Goal: Complete application form

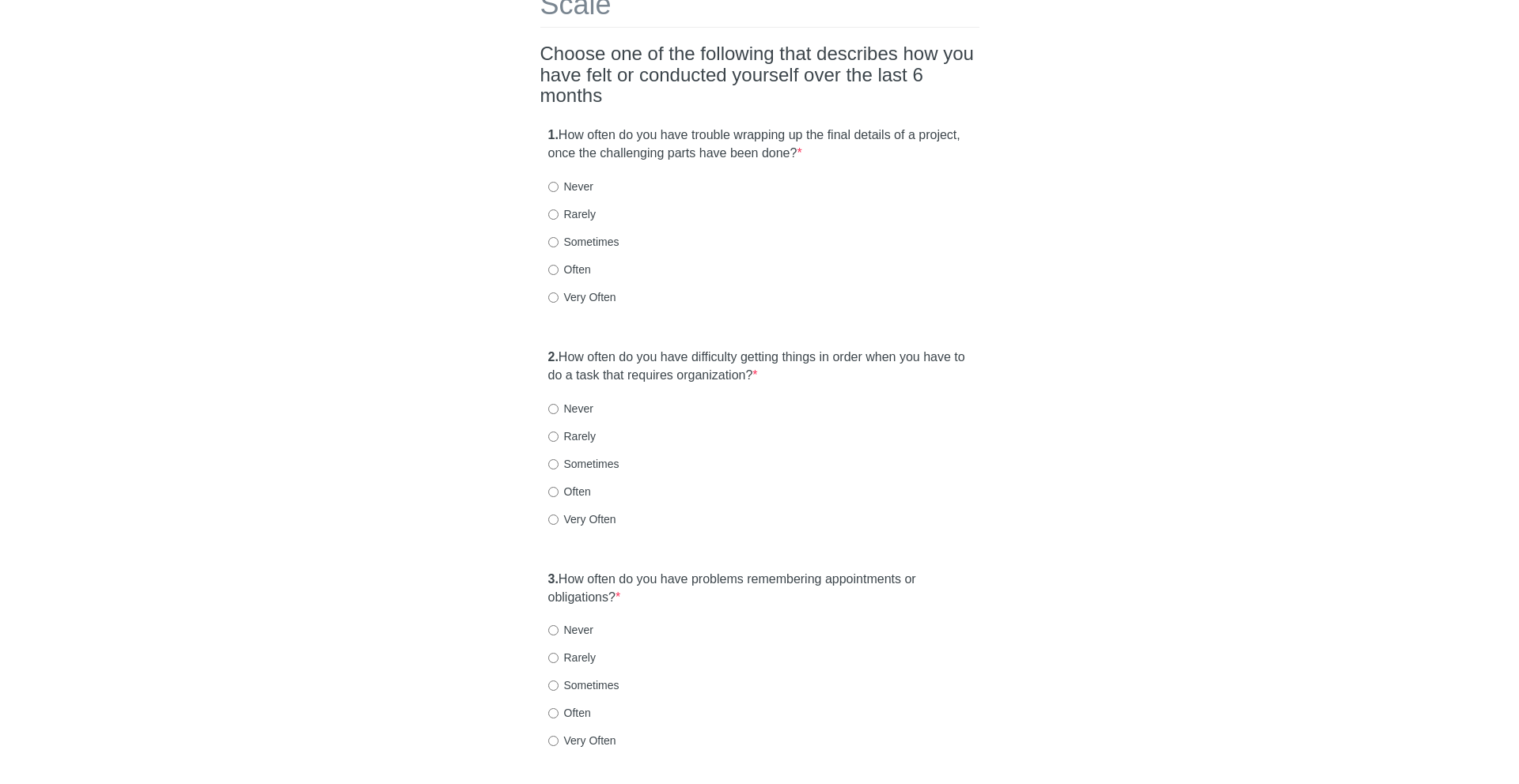
click at [565, 127] on label "1. How often do you have trouble wrapping up the final details of a project, on…" at bounding box center [759, 144] width 423 height 36
drag, startPoint x: 565, startPoint y: 101, endPoint x: 942, endPoint y: 144, distance: 379.4
click at [942, 144] on div "1. How often do you have trouble wrapping up the final details of a project, on…" at bounding box center [760, 223] width 439 height 210
click at [577, 290] on label "Very Often" at bounding box center [581, 298] width 68 height 16
click at [558, 292] on input "Very Often" at bounding box center [553, 298] width 11 height 11
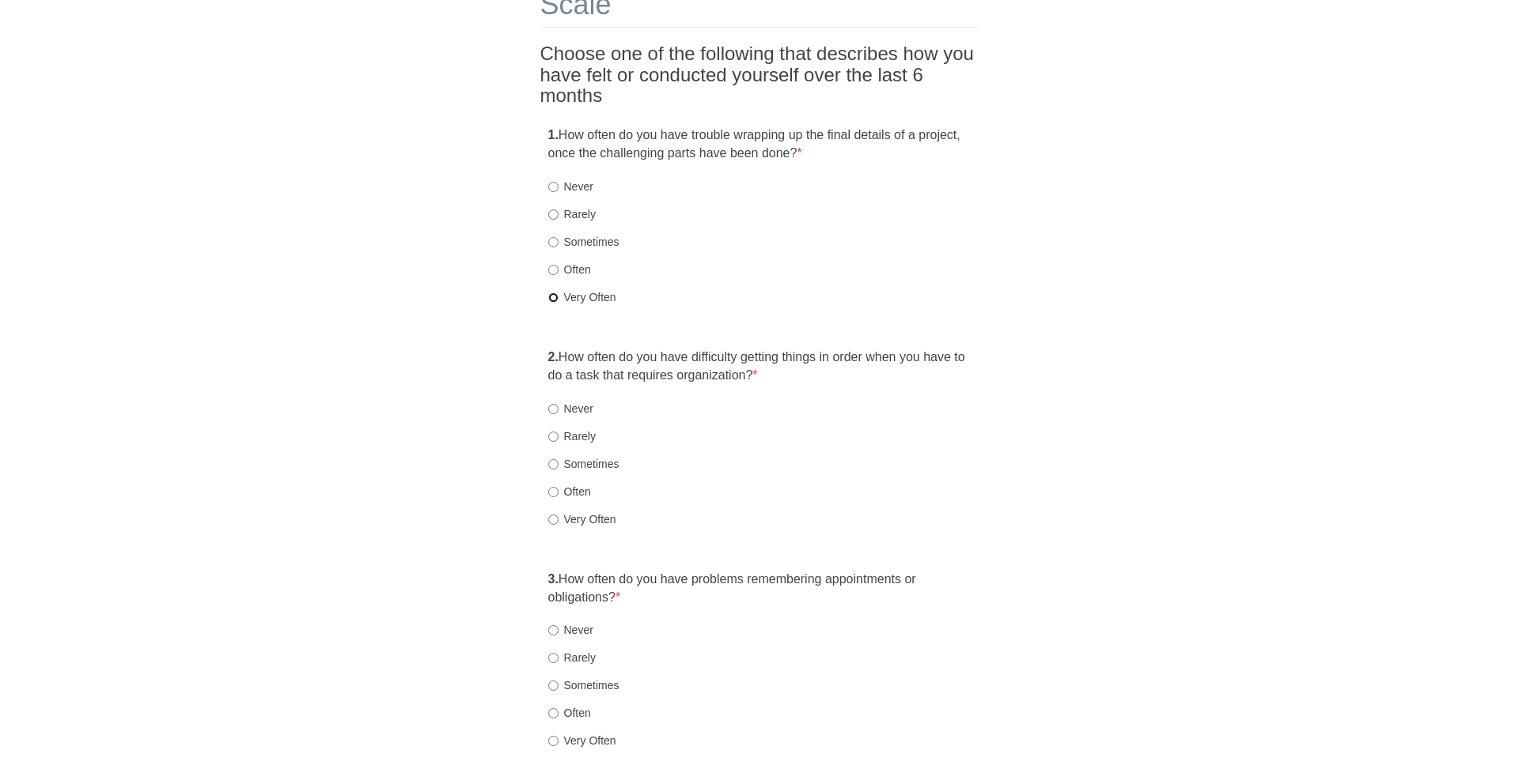
radio input "true"
drag, startPoint x: 585, startPoint y: 327, endPoint x: 665, endPoint y: 355, distance: 84.8
click at [665, 355] on div "2. How often do you have difficulty getting things in order when you have to do…" at bounding box center [760, 446] width 439 height 210
click at [581, 511] on label "Very Often" at bounding box center [581, 519] width 68 height 16
click at [558, 515] on input "Very Often" at bounding box center [553, 520] width 11 height 11
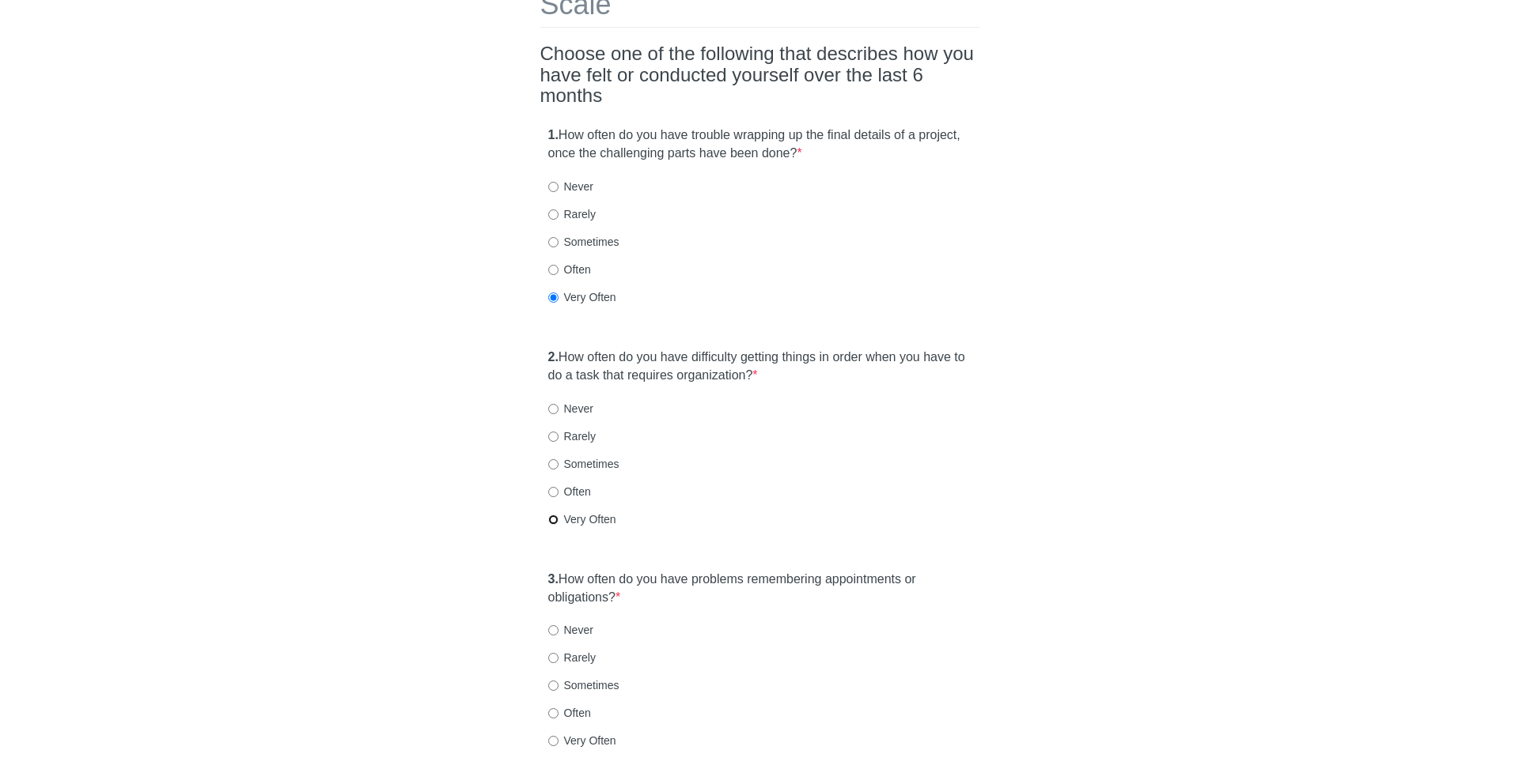
radio input "true"
click at [567, 733] on label "Very Often" at bounding box center [581, 741] width 68 height 16
click at [558, 736] on input "Very Often" at bounding box center [553, 741] width 11 height 11
radio input "true"
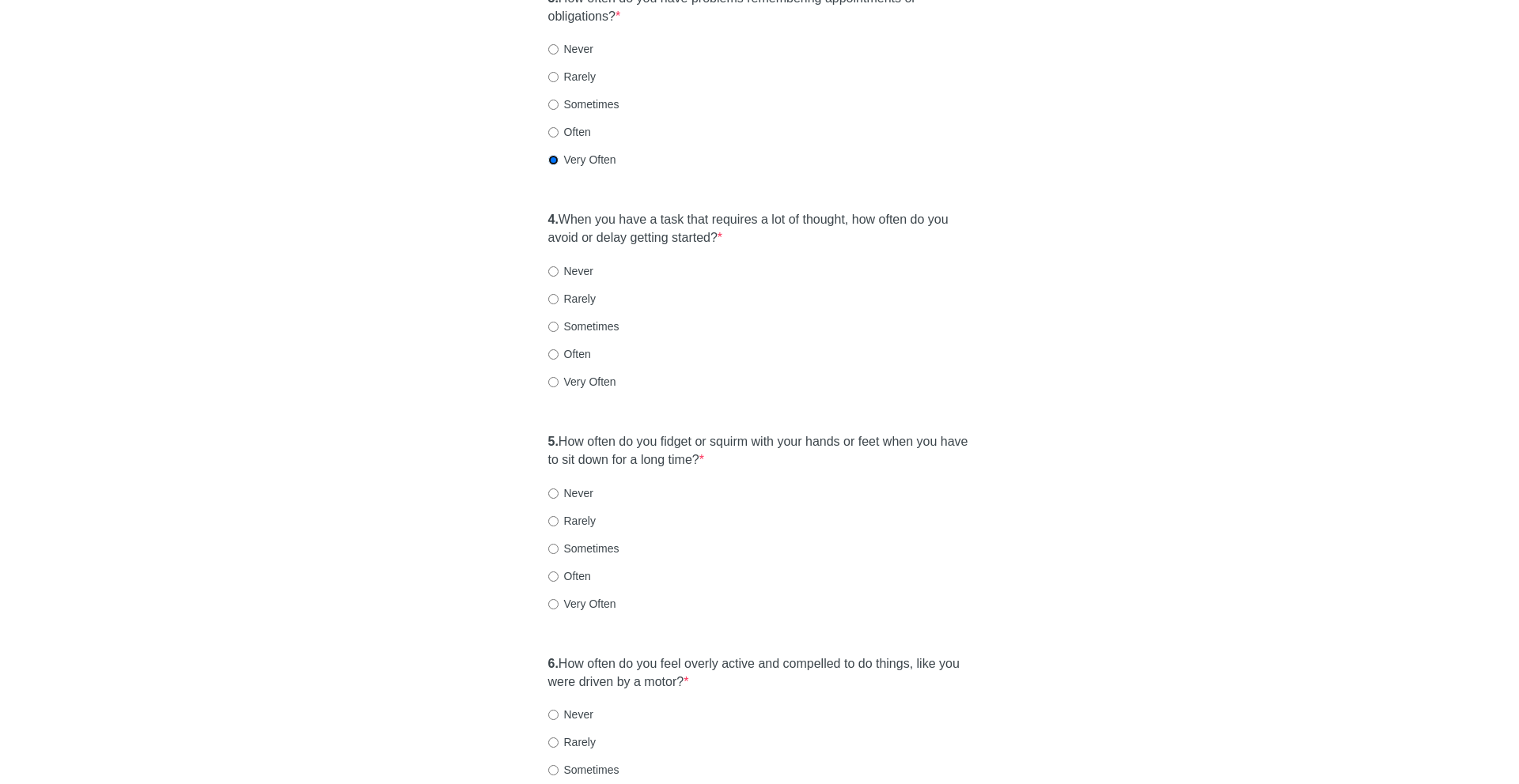
scroll to position [718, 0]
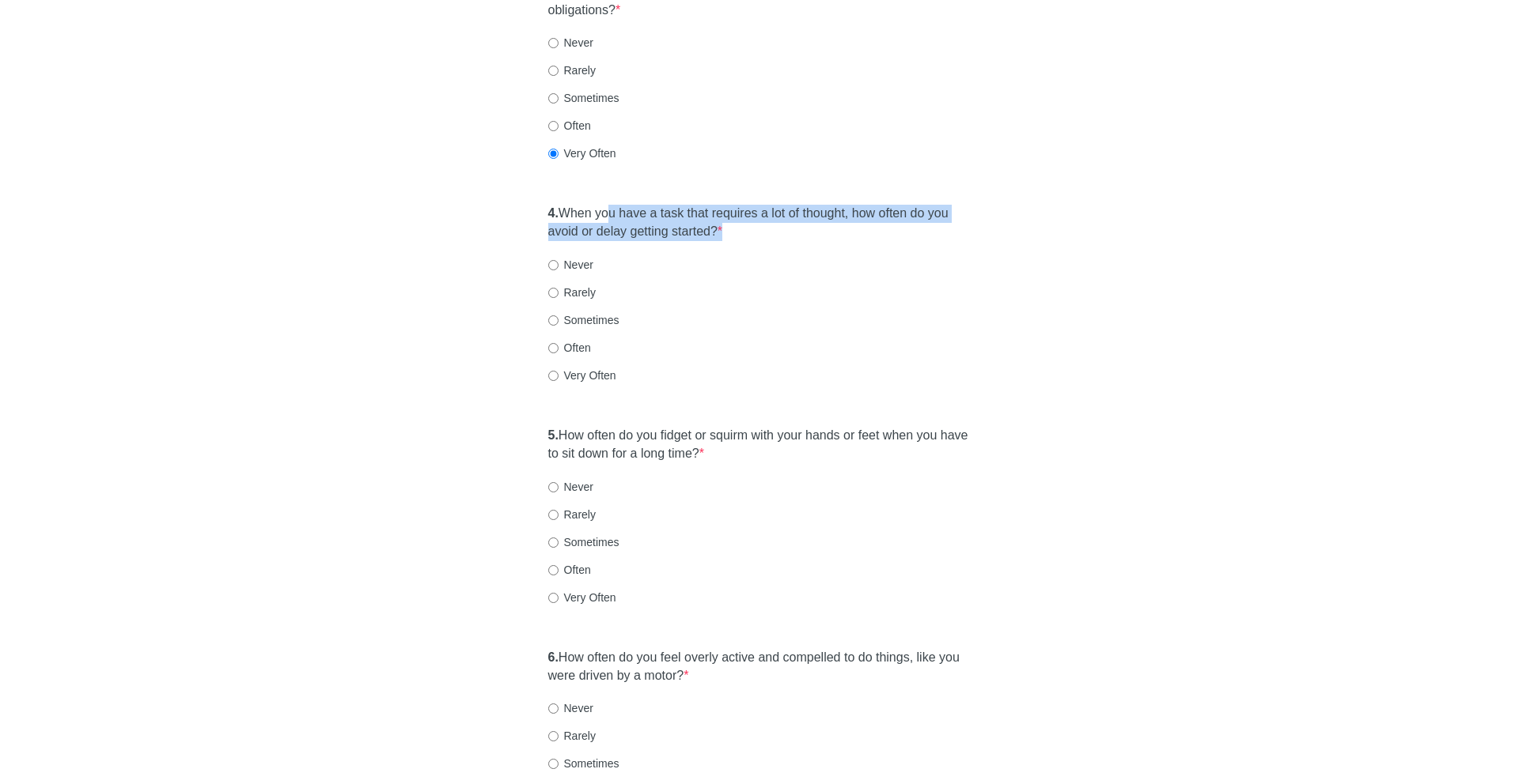
drag, startPoint x: 615, startPoint y: 186, endPoint x: 710, endPoint y: 221, distance: 101.2
click at [710, 221] on div "4. When you have a task that requires a lot of thought, how often do you avoid …" at bounding box center [760, 301] width 439 height 210
click at [588, 368] on label "Very Often" at bounding box center [581, 376] width 68 height 16
click at [558, 371] on input "Very Often" at bounding box center [553, 376] width 11 height 11
radio input "true"
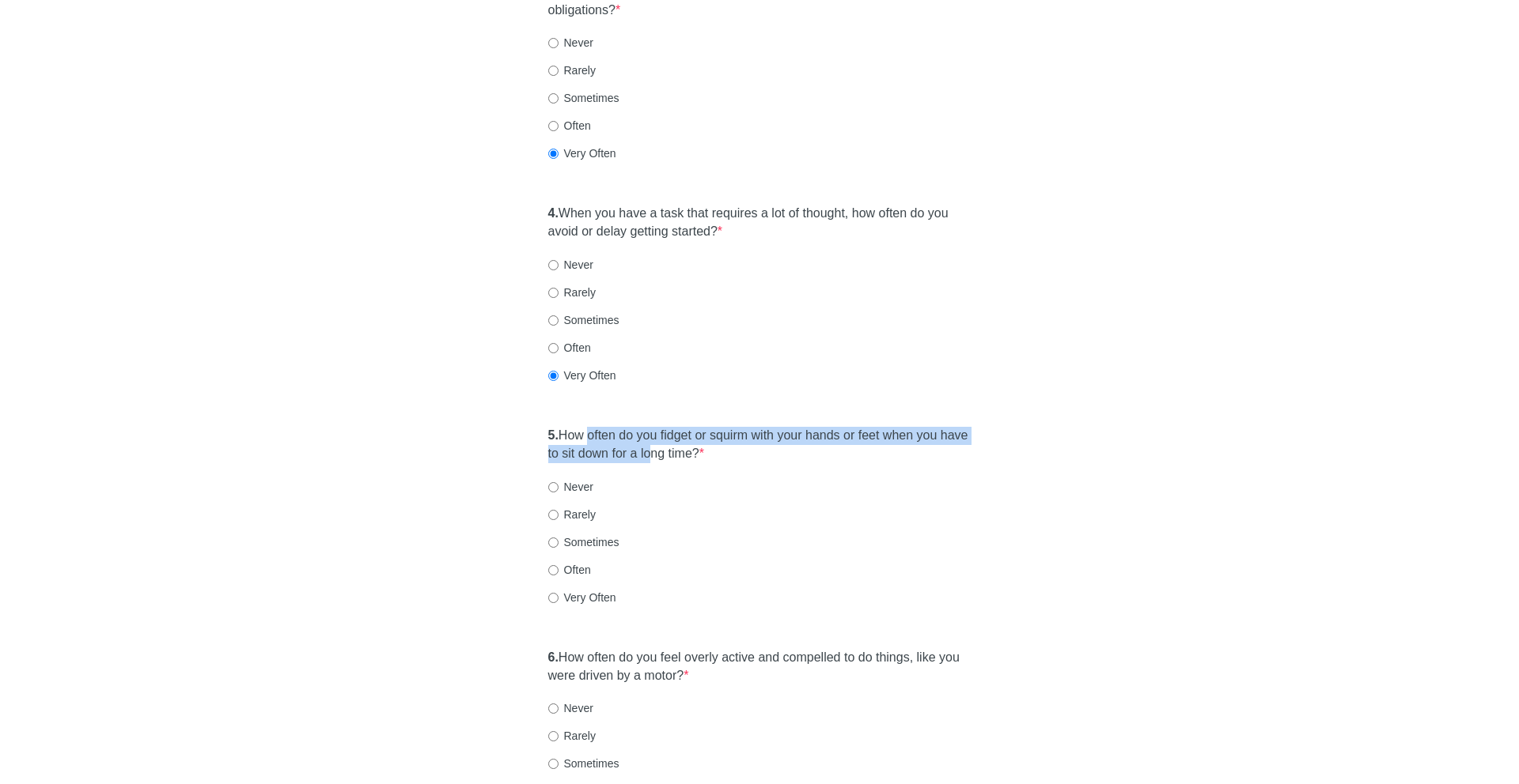
drag, startPoint x: 591, startPoint y: 402, endPoint x: 690, endPoint y: 423, distance: 101.2
click at [690, 427] on label "5. How often do you fidget or squirm with your hands or feet when you have to s…" at bounding box center [759, 445] width 423 height 36
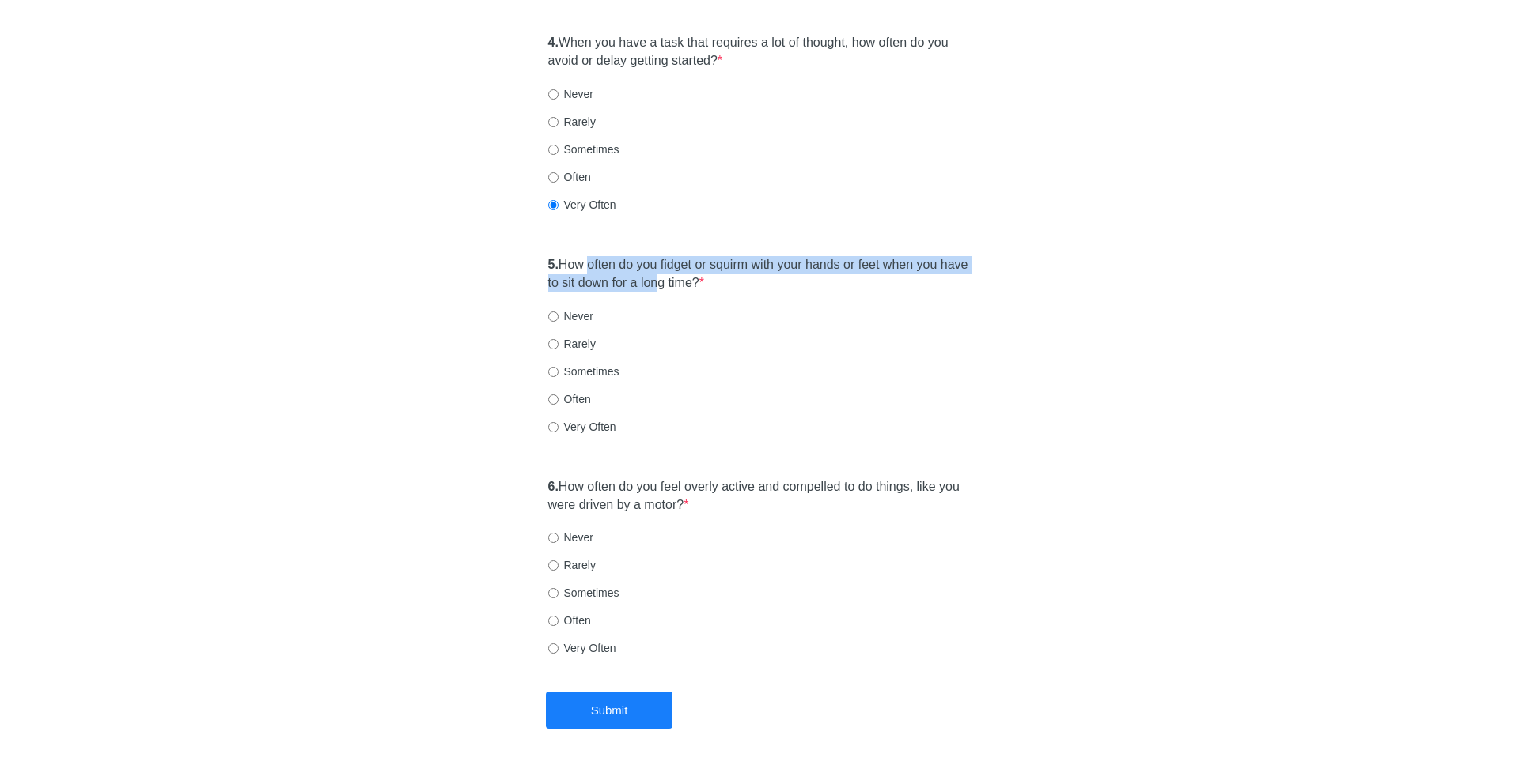
scroll to position [898, 0]
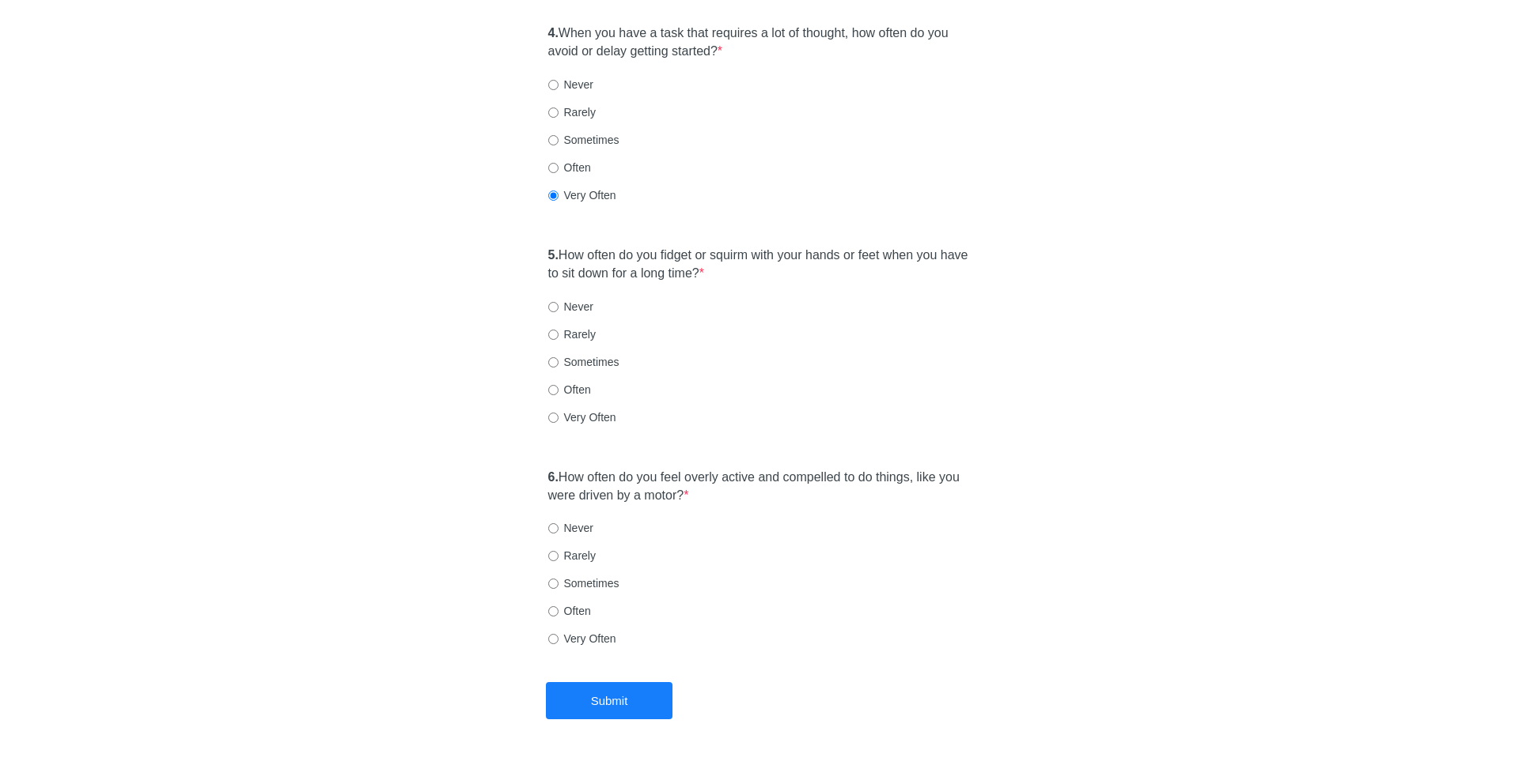
click at [591, 320] on div "5. How often do you fidget or squirm with your hands or feet when you have to s…" at bounding box center [760, 344] width 439 height 210
click at [591, 354] on label "Sometimes" at bounding box center [583, 362] width 71 height 16
click at [558, 357] on input "Sometimes" at bounding box center [553, 362] width 11 height 11
radio input "true"
drag, startPoint x: 671, startPoint y: 446, endPoint x: 717, endPoint y: 476, distance: 54.9
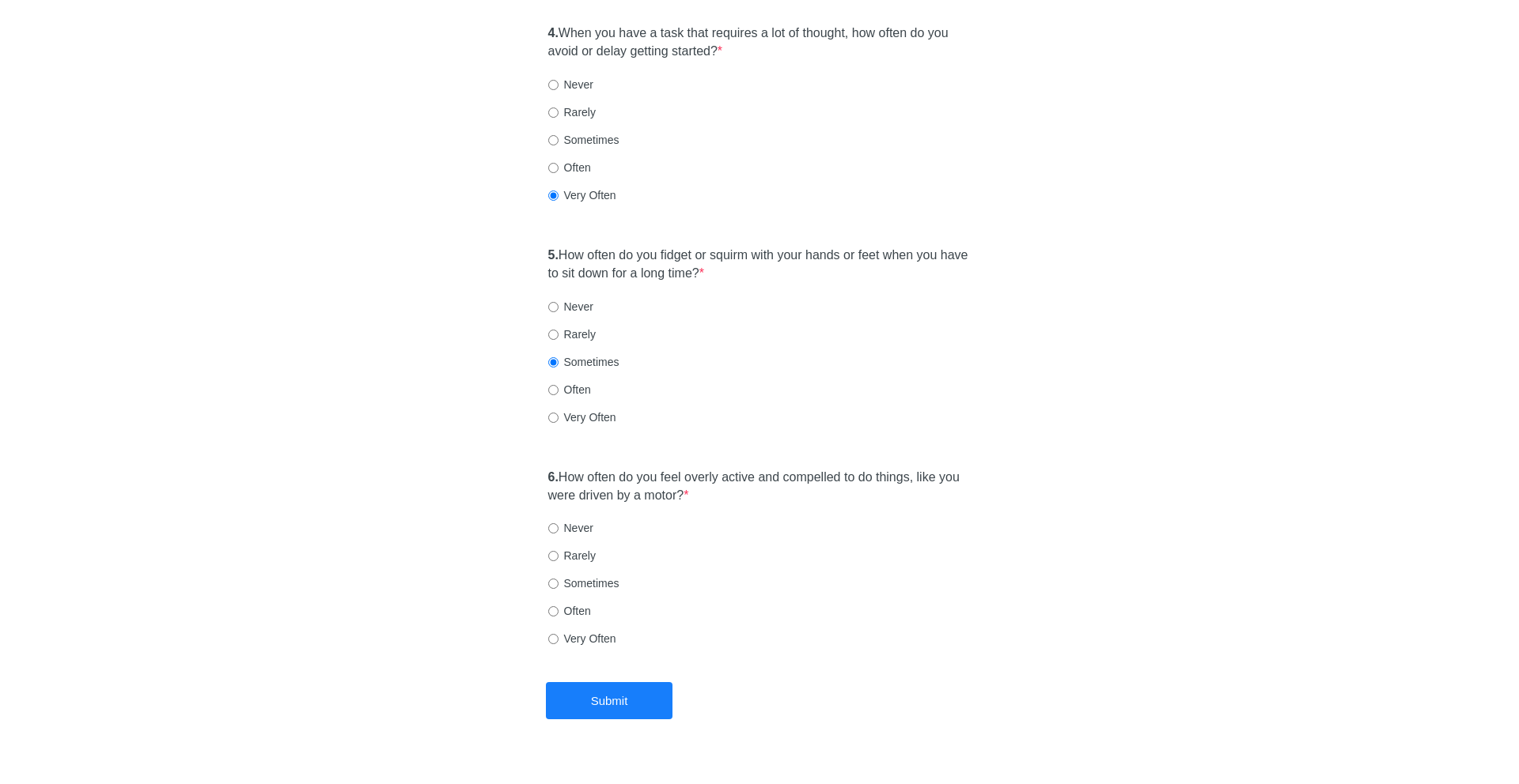
click at [717, 476] on div "6. How often do you feel overly active and compelled to do things, like you wer…" at bounding box center [760, 565] width 439 height 210
click at [574, 631] on label "Very Often" at bounding box center [581, 639] width 68 height 16
click at [558, 634] on input "Very Often" at bounding box center [553, 640] width 11 height 11
radio input "true"
click at [590, 682] on button "Submit" at bounding box center [609, 701] width 127 height 37
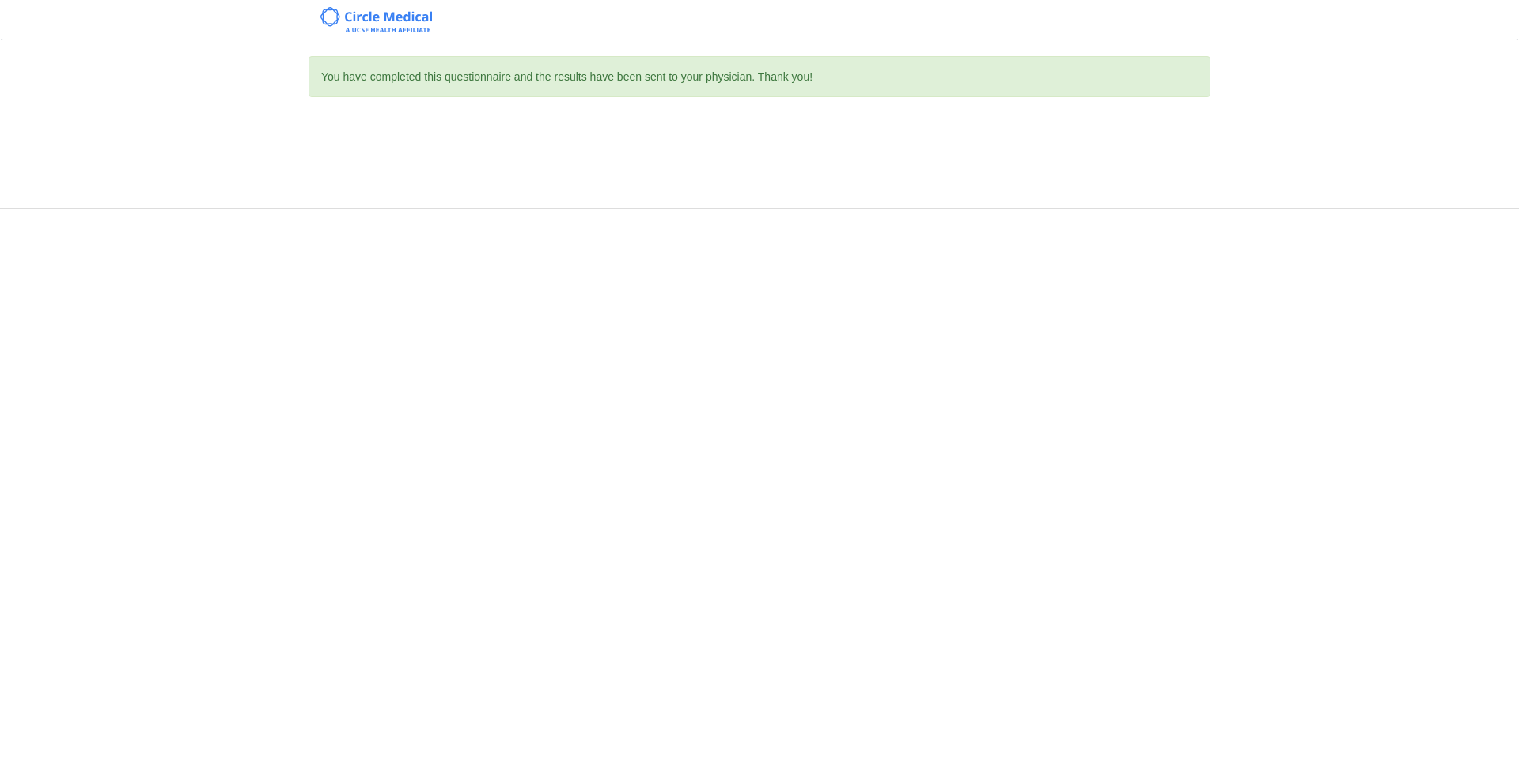
scroll to position [0, 0]
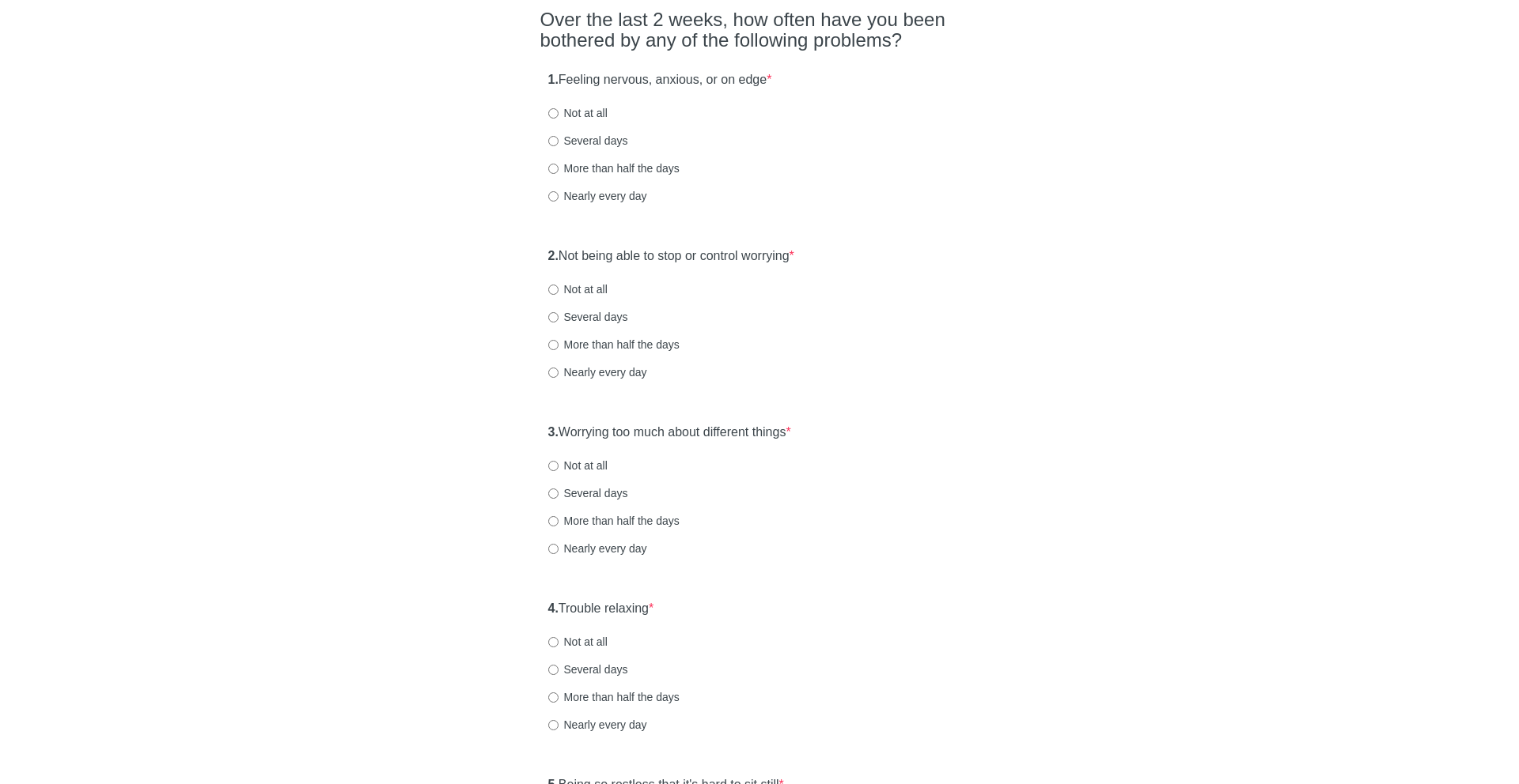
click at [604, 167] on label "More than half the days" at bounding box center [613, 168] width 131 height 16
click at [558, 167] on input "More than half the days" at bounding box center [553, 169] width 11 height 11
radio input "true"
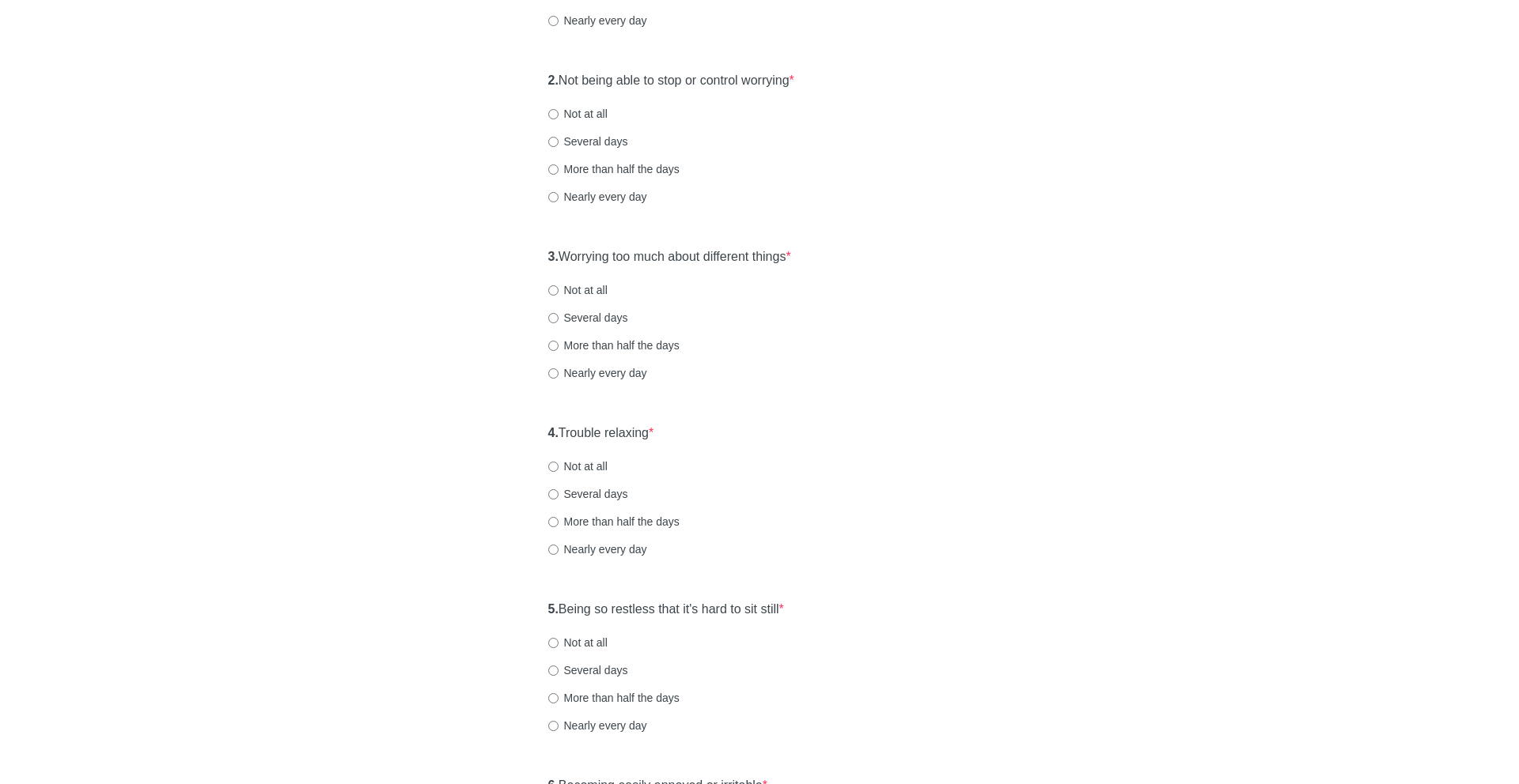
scroll to position [314, 0]
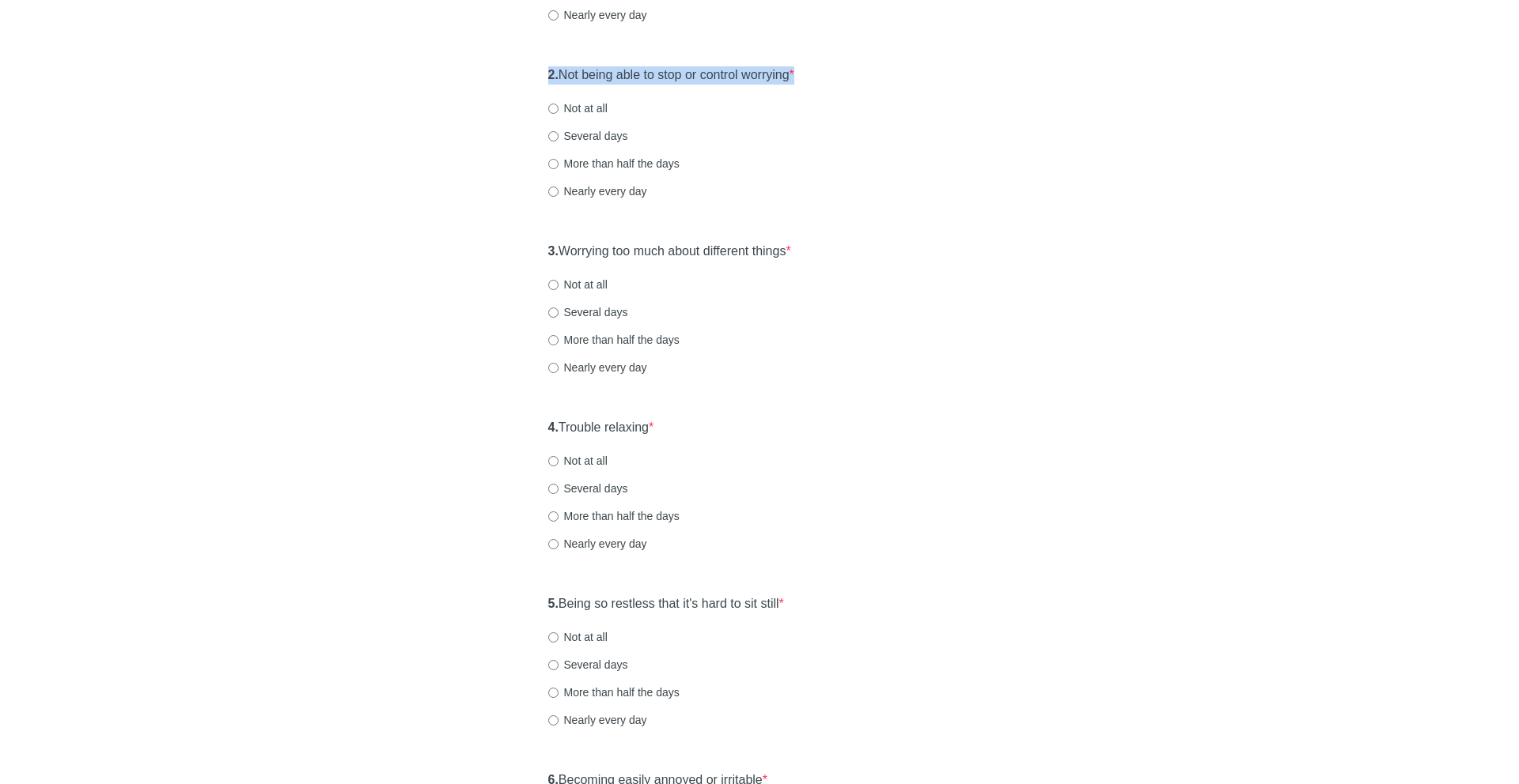
drag, startPoint x: 608, startPoint y: 62, endPoint x: 835, endPoint y: 97, distance: 229.7
click at [835, 97] on div "2. Not being able to stop or control worrying * Not at all Several days More th…" at bounding box center [760, 141] width 439 height 165
click at [620, 157] on label "More than half the days" at bounding box center [613, 164] width 131 height 16
click at [558, 159] on input "More than half the days" at bounding box center [553, 164] width 11 height 11
radio input "true"
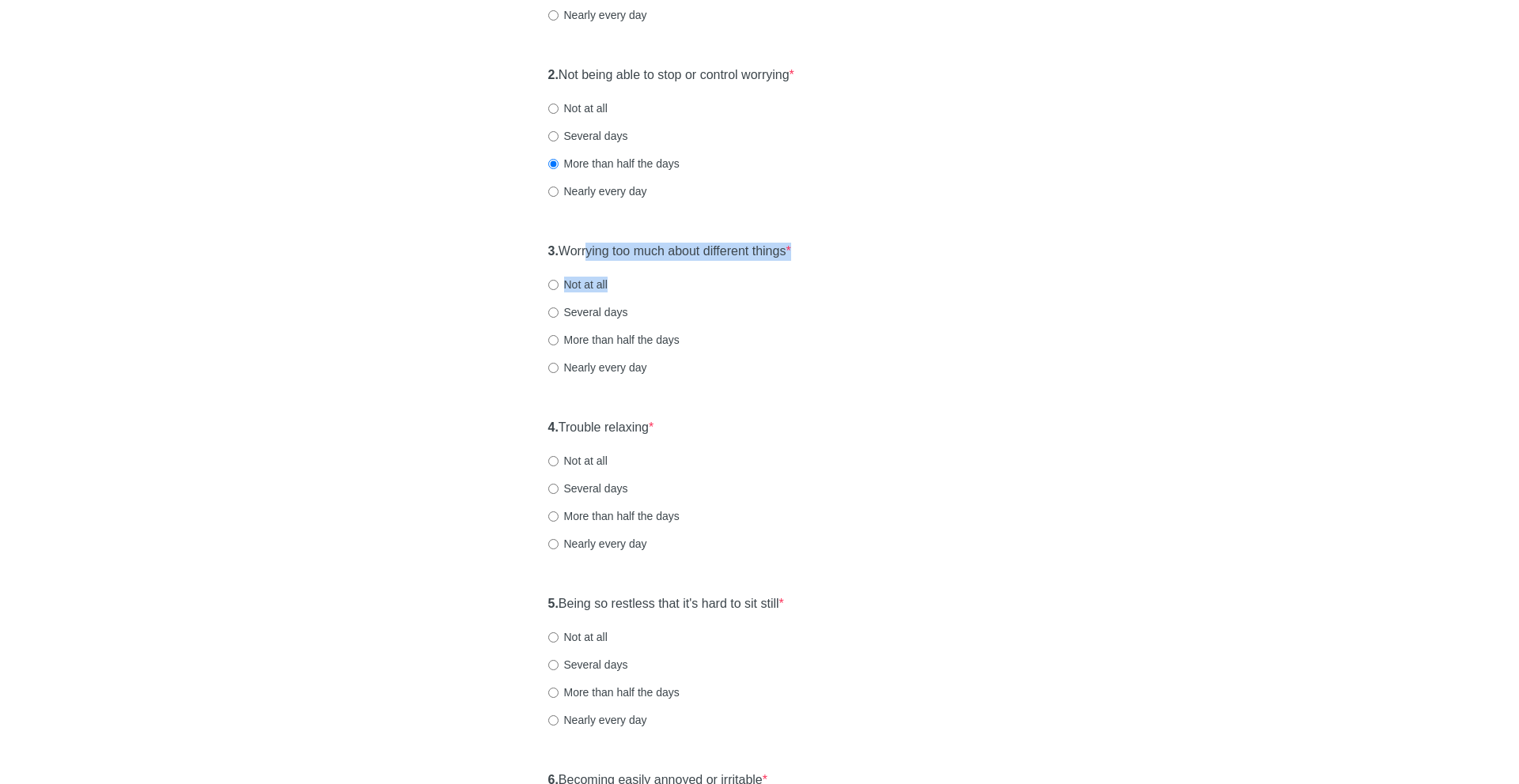
drag, startPoint x: 726, startPoint y: 284, endPoint x: 768, endPoint y: 288, distance: 42.2
click at [768, 288] on div "3. Worrying too much about different things * Not at all Several days More than…" at bounding box center [760, 317] width 439 height 165
click at [620, 313] on label "Several days" at bounding box center [588, 313] width 80 height 16
click at [558, 313] on input "Several days" at bounding box center [553, 313] width 11 height 11
radio input "true"
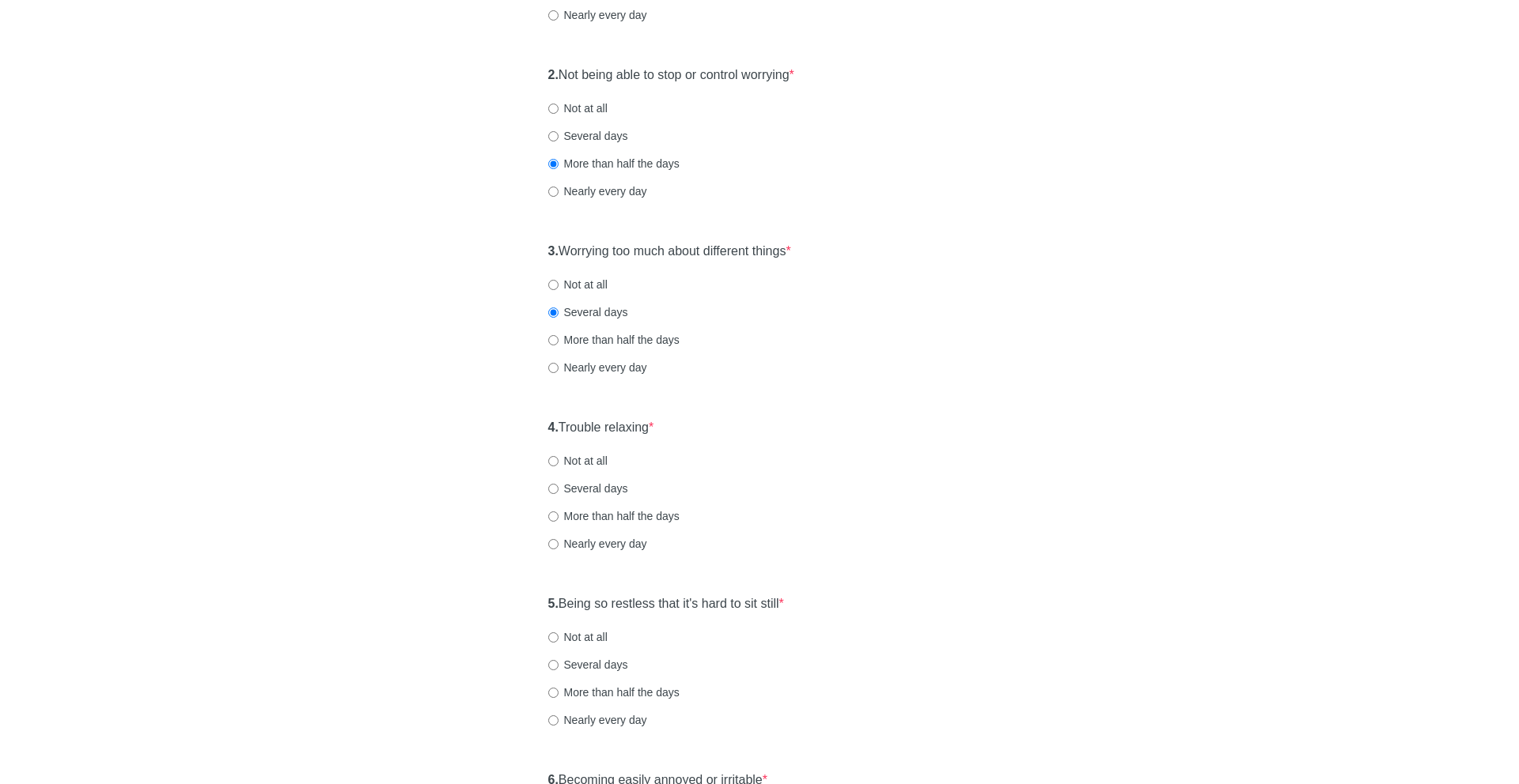
drag, startPoint x: 570, startPoint y: 427, endPoint x: 695, endPoint y: 426, distance: 125.0
click at [695, 426] on div "4. Trouble relaxing * Not at all Several days More than half the days Nearly ev…" at bounding box center [760, 493] width 439 height 165
click at [590, 516] on label "More than half the days" at bounding box center [613, 516] width 131 height 16
click at [558, 516] on input "More than half the days" at bounding box center [553, 516] width 11 height 11
radio input "true"
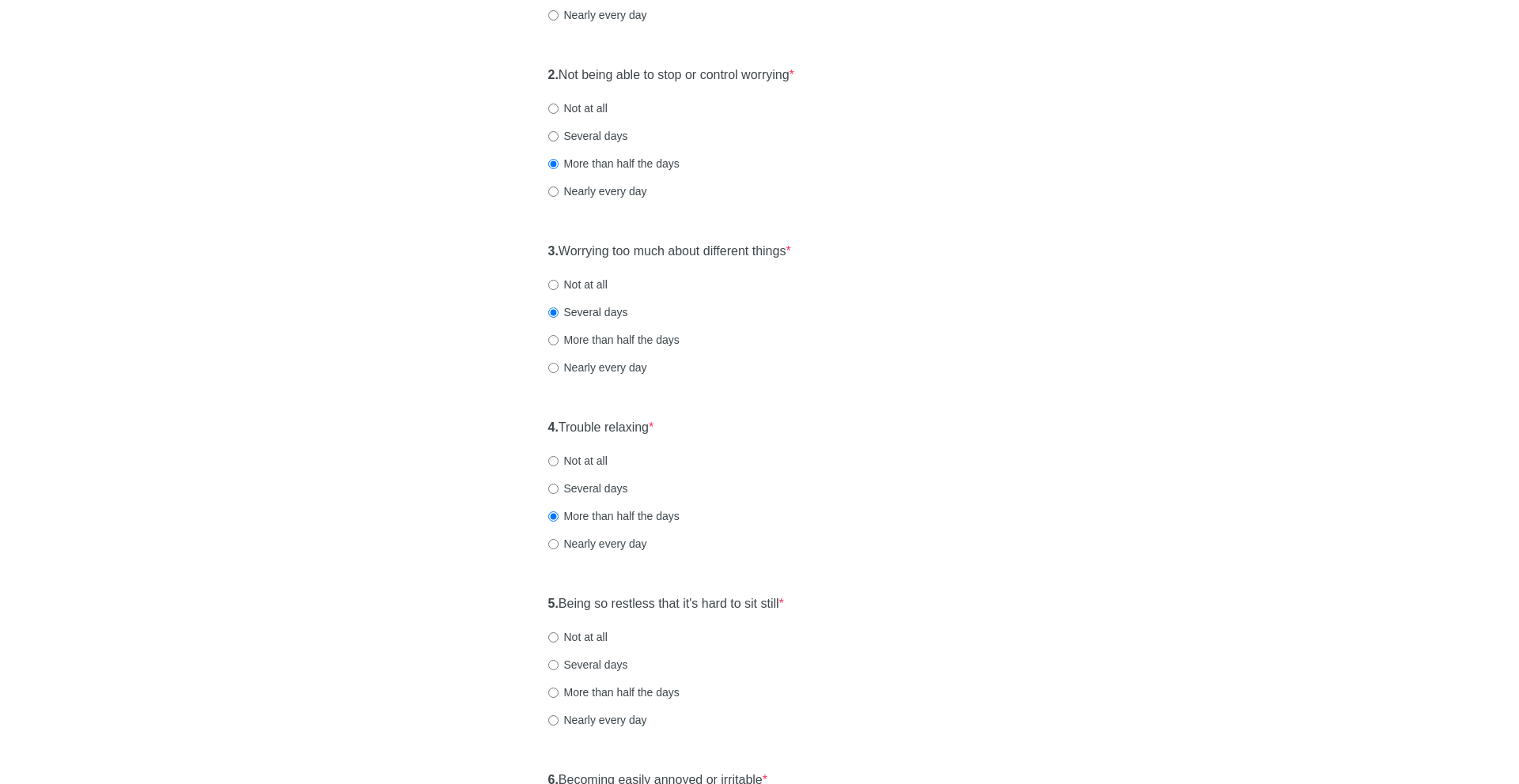
drag, startPoint x: 589, startPoint y: 601, endPoint x: 806, endPoint y: 614, distance: 217.4
click at [806, 614] on div "5. Being so restless that it's hard to sit still * Not at all Several days More…" at bounding box center [760, 670] width 439 height 165
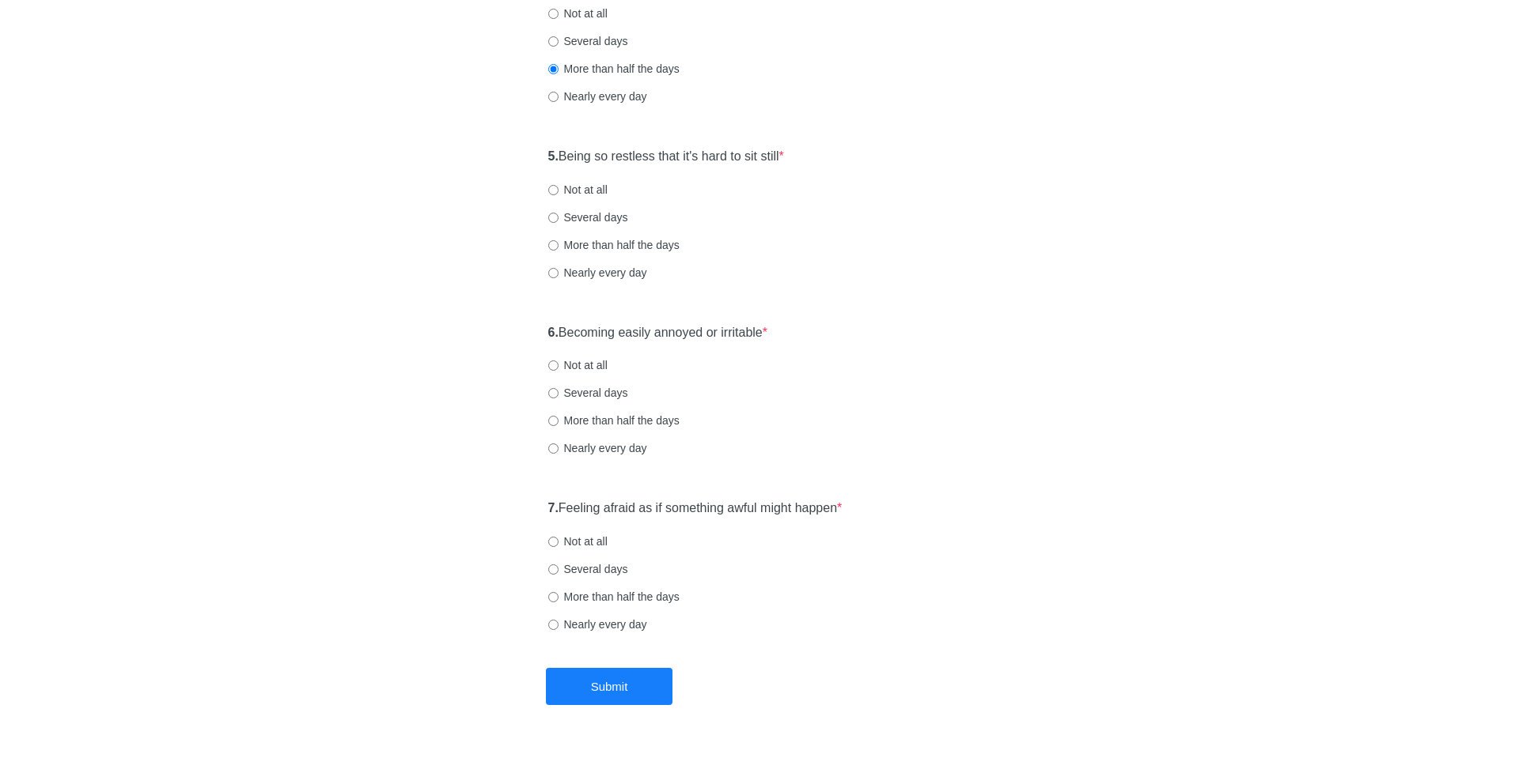
scroll to position [775, 0]
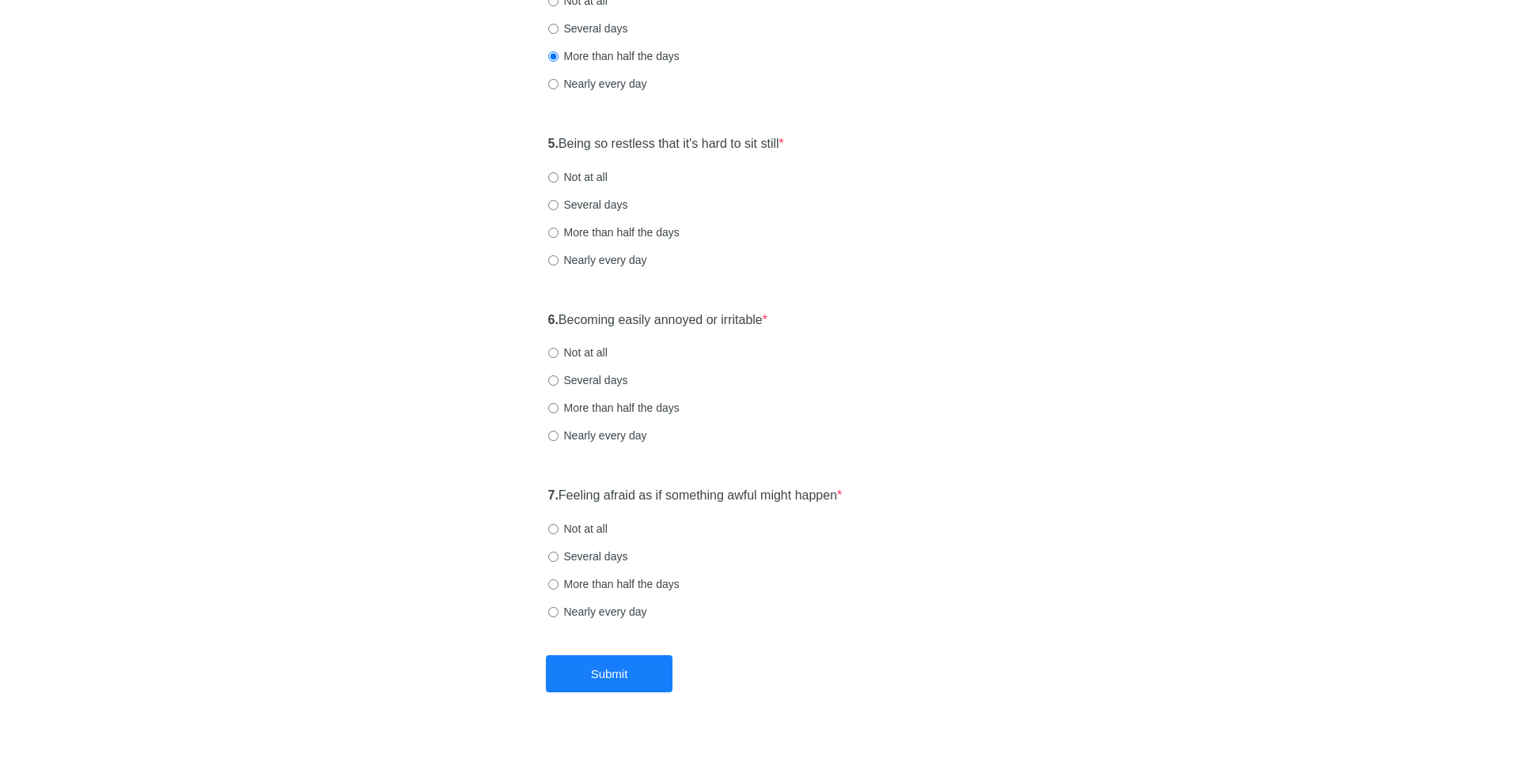
click at [593, 180] on label "Not at all" at bounding box center [577, 177] width 59 height 16
click at [558, 180] on input "Not at all" at bounding box center [553, 178] width 11 height 11
radio input "true"
drag, startPoint x: 597, startPoint y: 319, endPoint x: 843, endPoint y: 332, distance: 246.3
click at [843, 332] on div "6. Becoming easily annoyed or irritable * Not at all Several days More than hal…" at bounding box center [760, 386] width 439 height 165
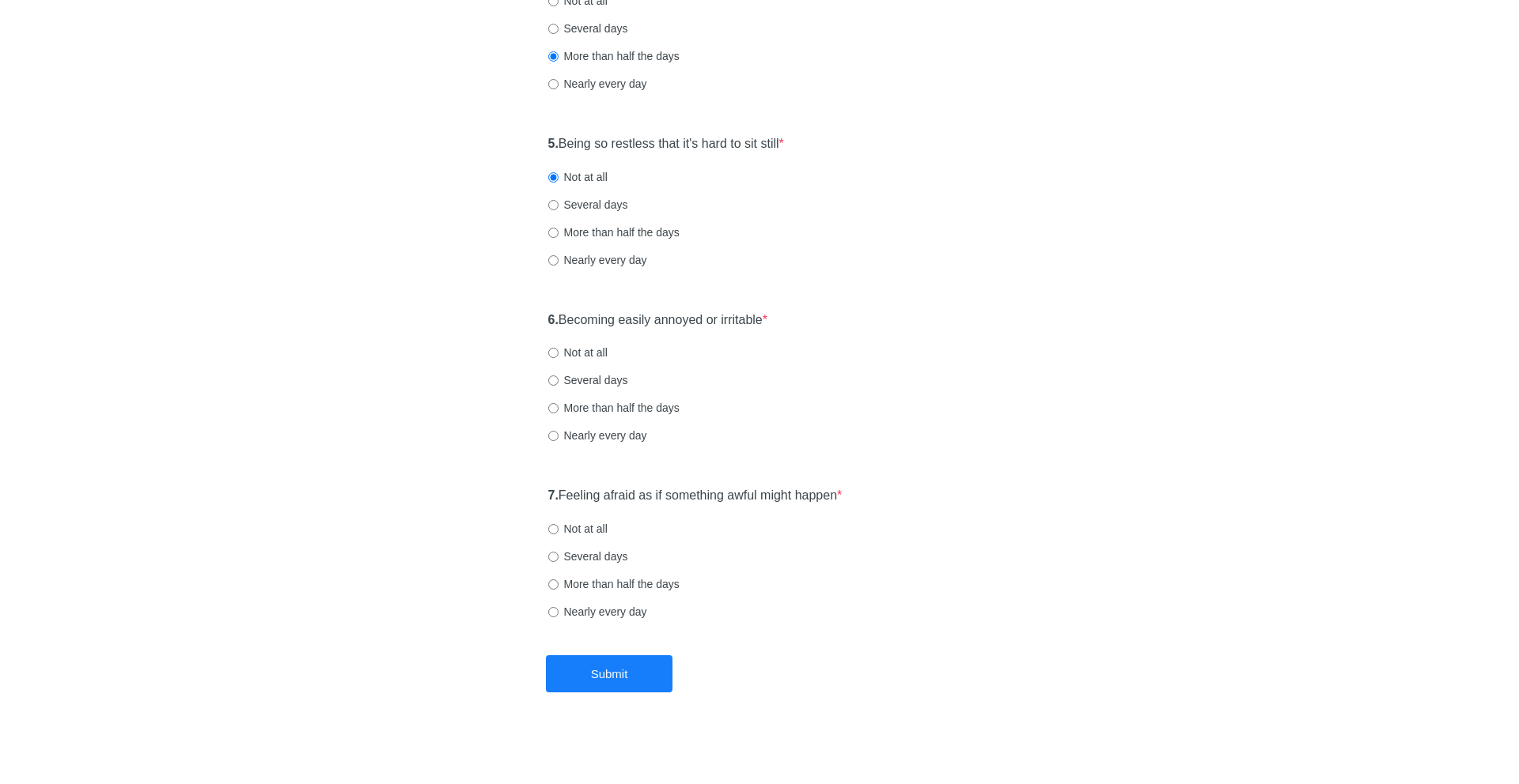
drag, startPoint x: 834, startPoint y: 326, endPoint x: 557, endPoint y: 313, distance: 277.3
click at [557, 313] on div "6. Becoming easily annoyed or irritable * Not at all Several days More than hal…" at bounding box center [760, 386] width 439 height 165
click at [585, 380] on label "Several days" at bounding box center [588, 380] width 80 height 16
click at [558, 380] on input "Several days" at bounding box center [553, 381] width 11 height 11
radio input "true"
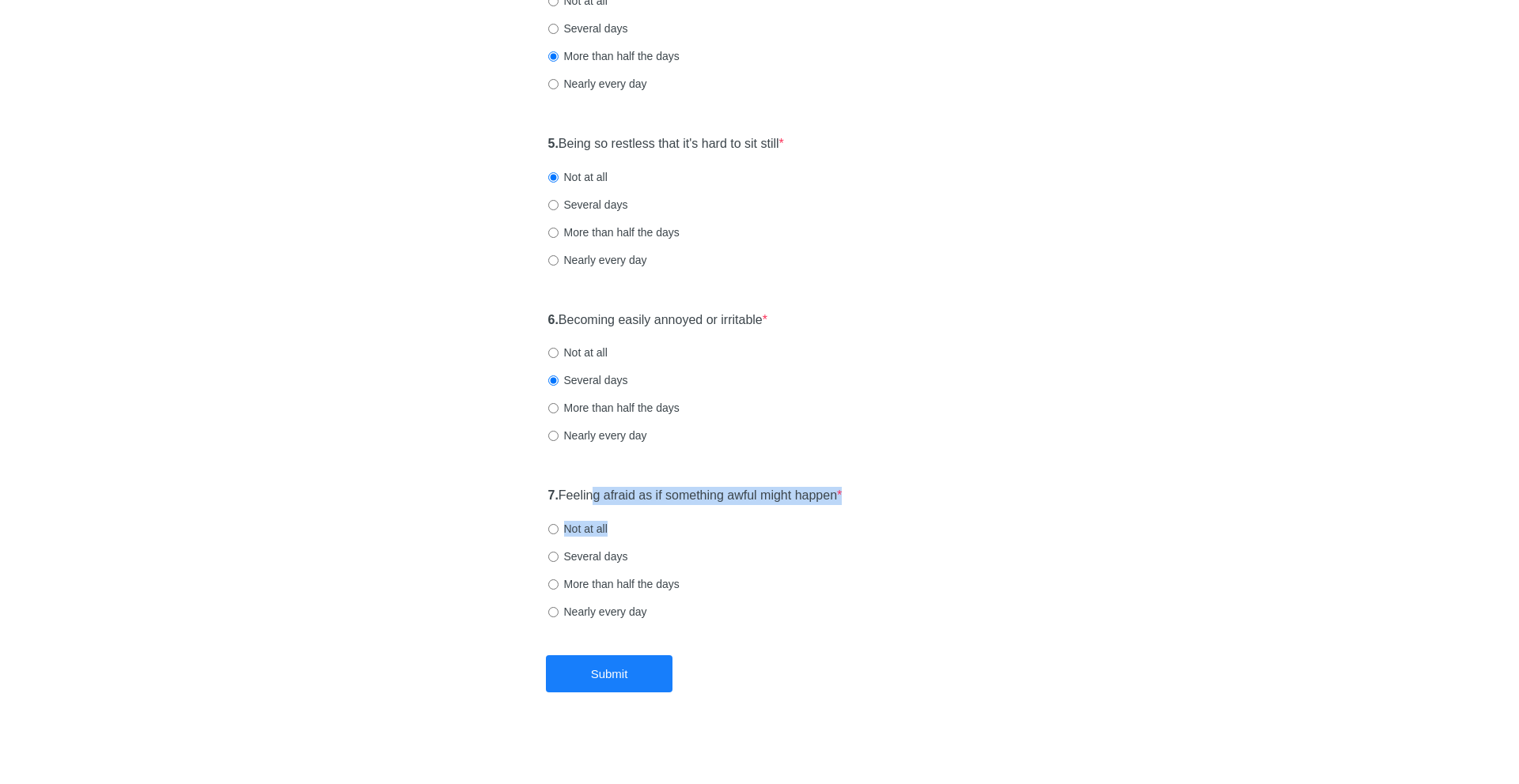
drag, startPoint x: 595, startPoint y: 489, endPoint x: 859, endPoint y: 539, distance: 268.7
click at [863, 540] on div "7. Feeling afraid as if something awful might happen * Not at all Several days …" at bounding box center [760, 562] width 439 height 165
click at [611, 554] on label "Several days" at bounding box center [588, 556] width 80 height 16
click at [558, 554] on input "Several days" at bounding box center [553, 557] width 11 height 11
radio input "true"
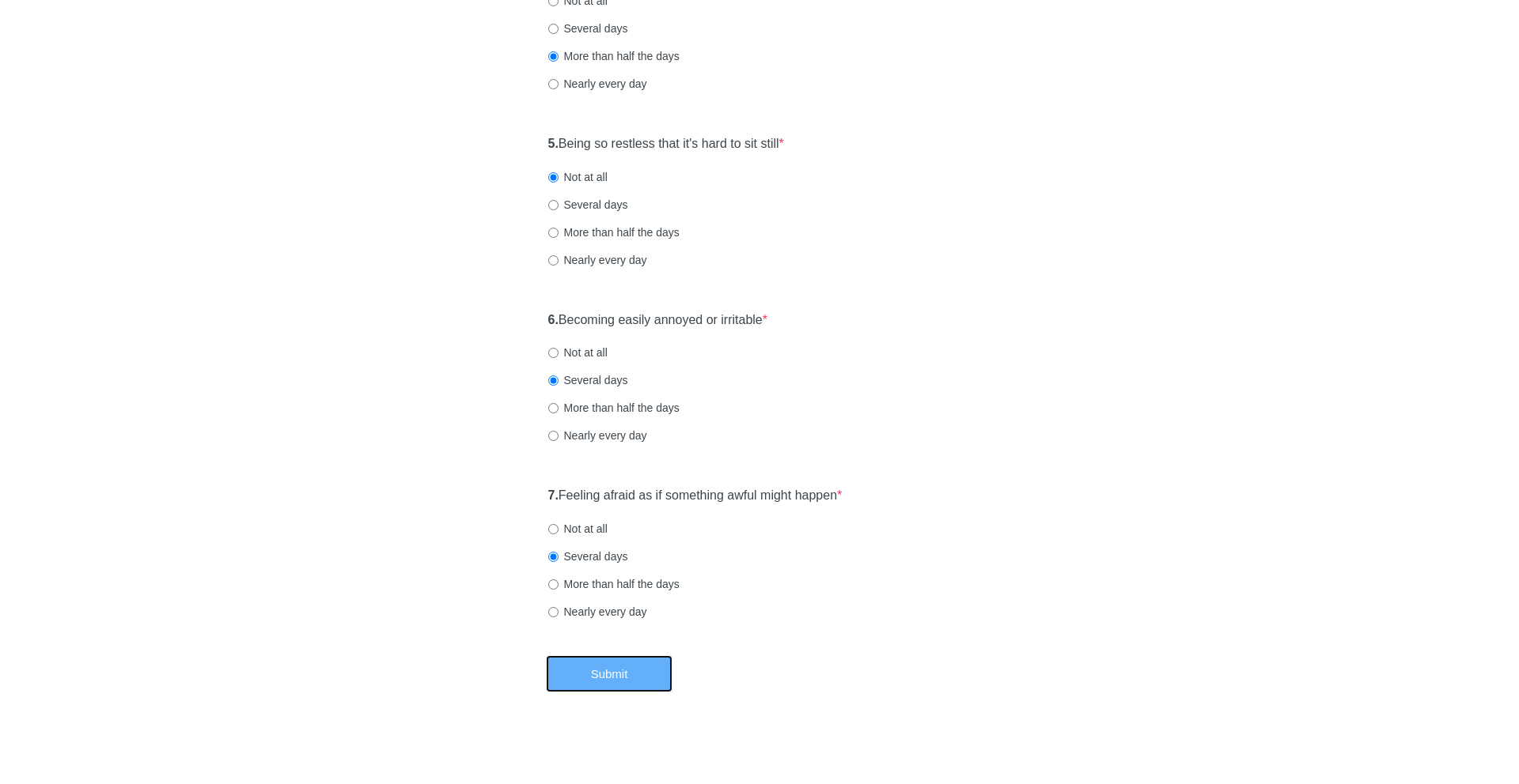
click at [609, 664] on button "Submit" at bounding box center [609, 674] width 127 height 37
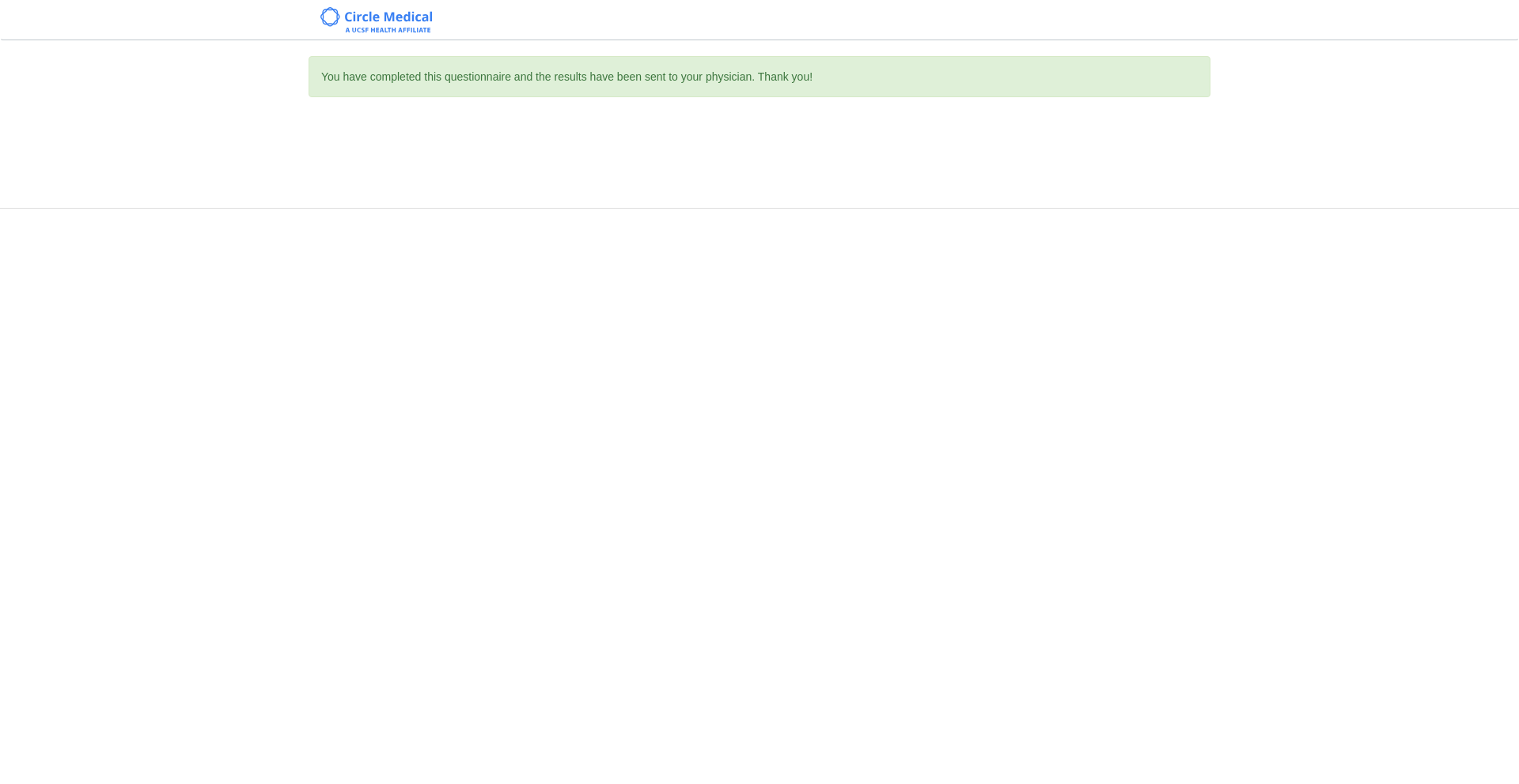
scroll to position [0, 0]
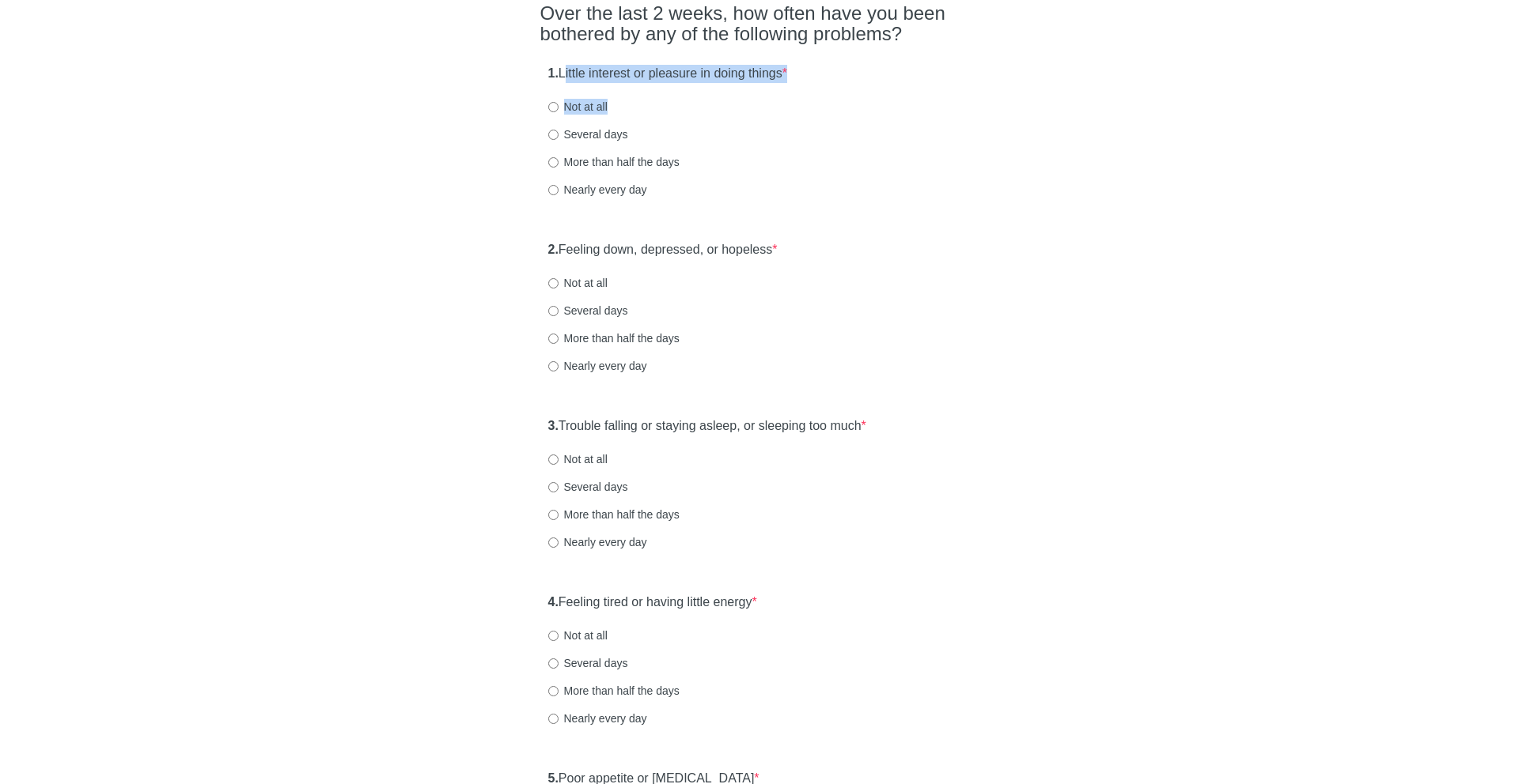
drag, startPoint x: 793, startPoint y: 99, endPoint x: 805, endPoint y: 99, distance: 12.0
click at [805, 99] on div "1. Little interest or pleasure in doing things * Not at all Several days More t…" at bounding box center [760, 139] width 439 height 165
click at [599, 158] on label "More than half the days" at bounding box center [613, 162] width 131 height 16
click at [558, 158] on input "More than half the days" at bounding box center [553, 163] width 11 height 11
radio input "true"
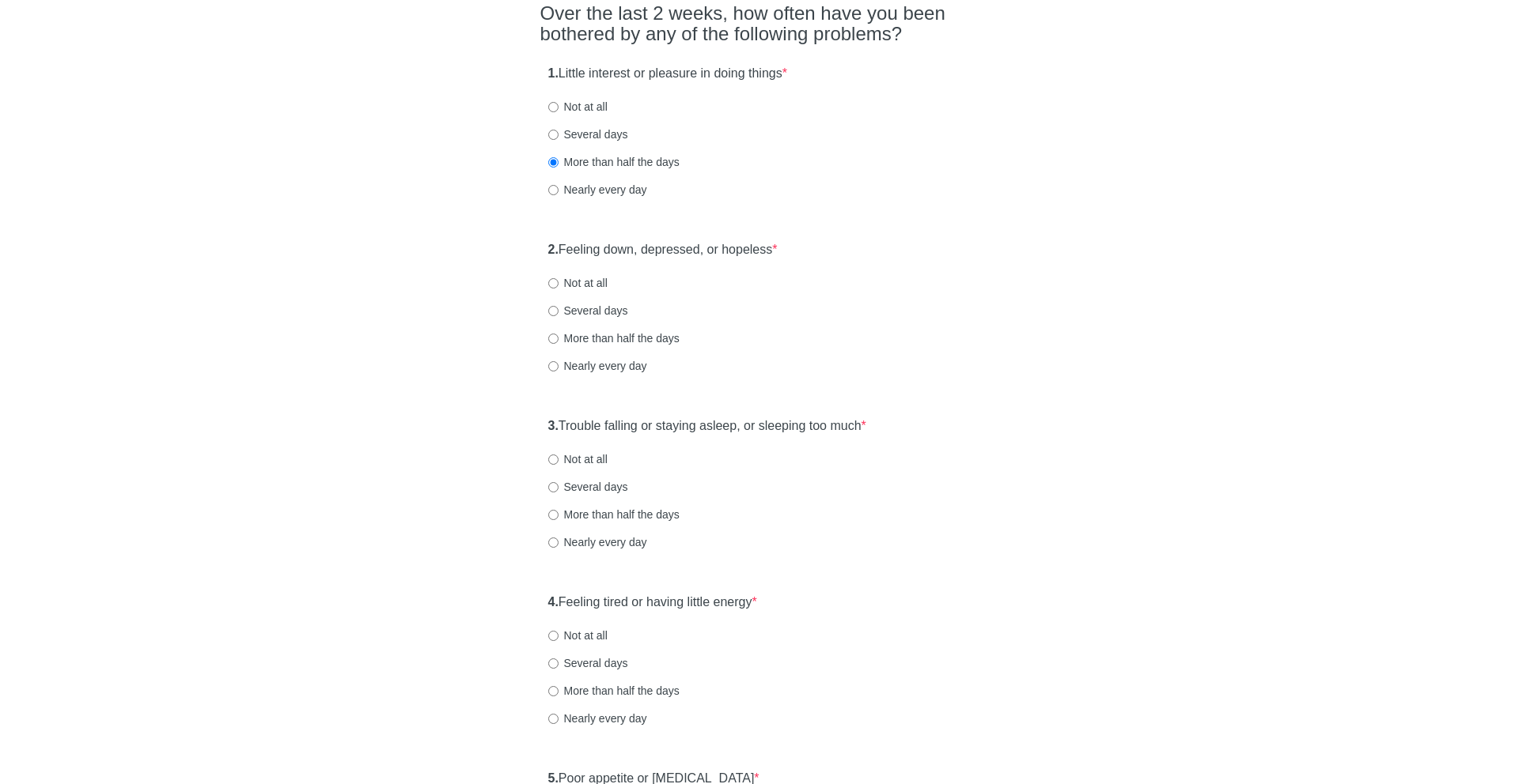
drag, startPoint x: 584, startPoint y: 248, endPoint x: 794, endPoint y: 257, distance: 210.2
click at [794, 257] on div "2. Feeling down, depressed, or hopeless * Not at all Several days More than hal…" at bounding box center [760, 315] width 439 height 165
click at [580, 284] on label "Not at all" at bounding box center [577, 283] width 59 height 16
click at [558, 284] on input "Not at all" at bounding box center [553, 283] width 11 height 11
radio input "true"
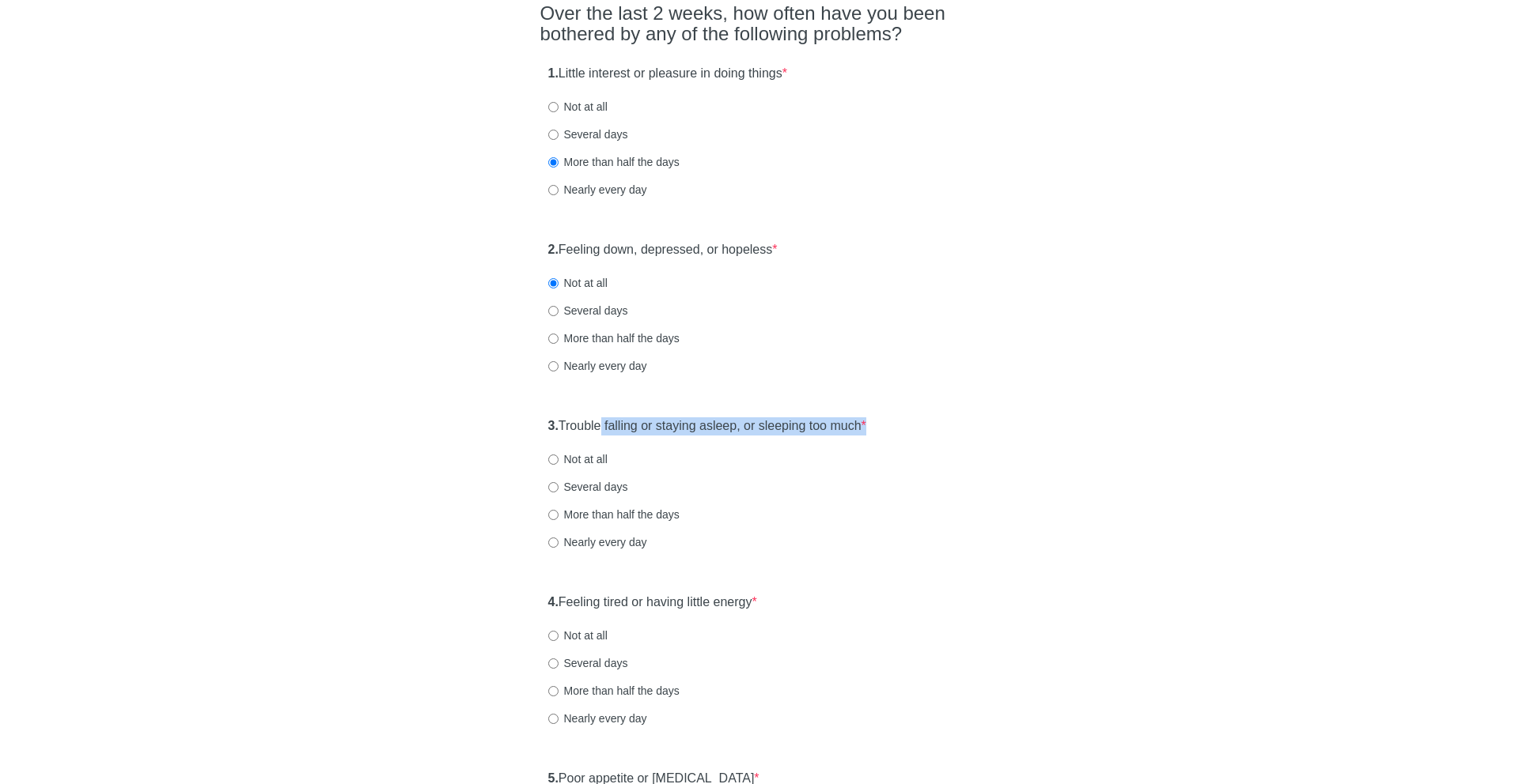
drag, startPoint x: 605, startPoint y: 434, endPoint x: 885, endPoint y: 445, distance: 280.2
click at [885, 445] on div "3. Trouble falling or staying asleep, or sleeping too much * Not at all Several…" at bounding box center [760, 492] width 439 height 165
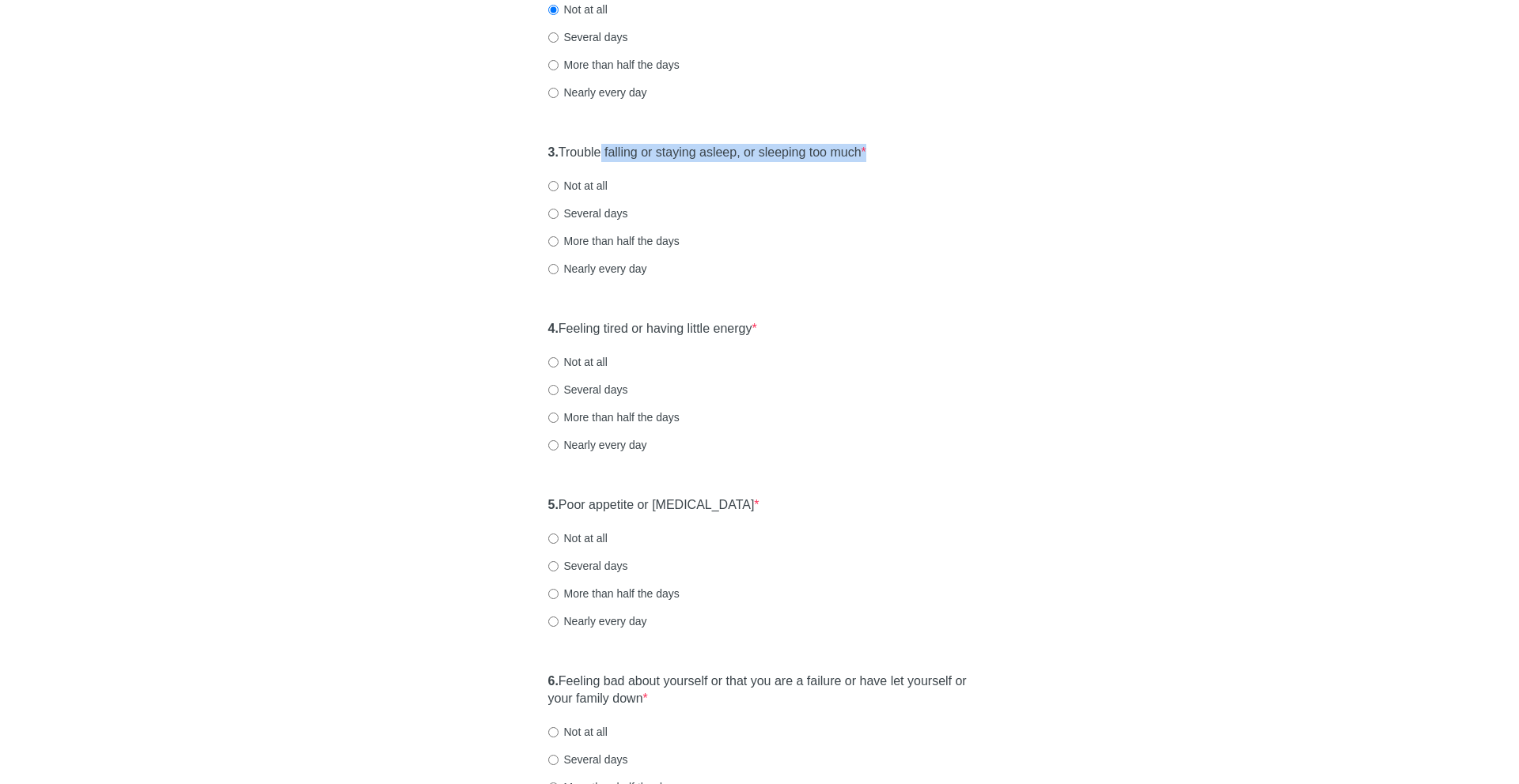
scroll to position [433, 0]
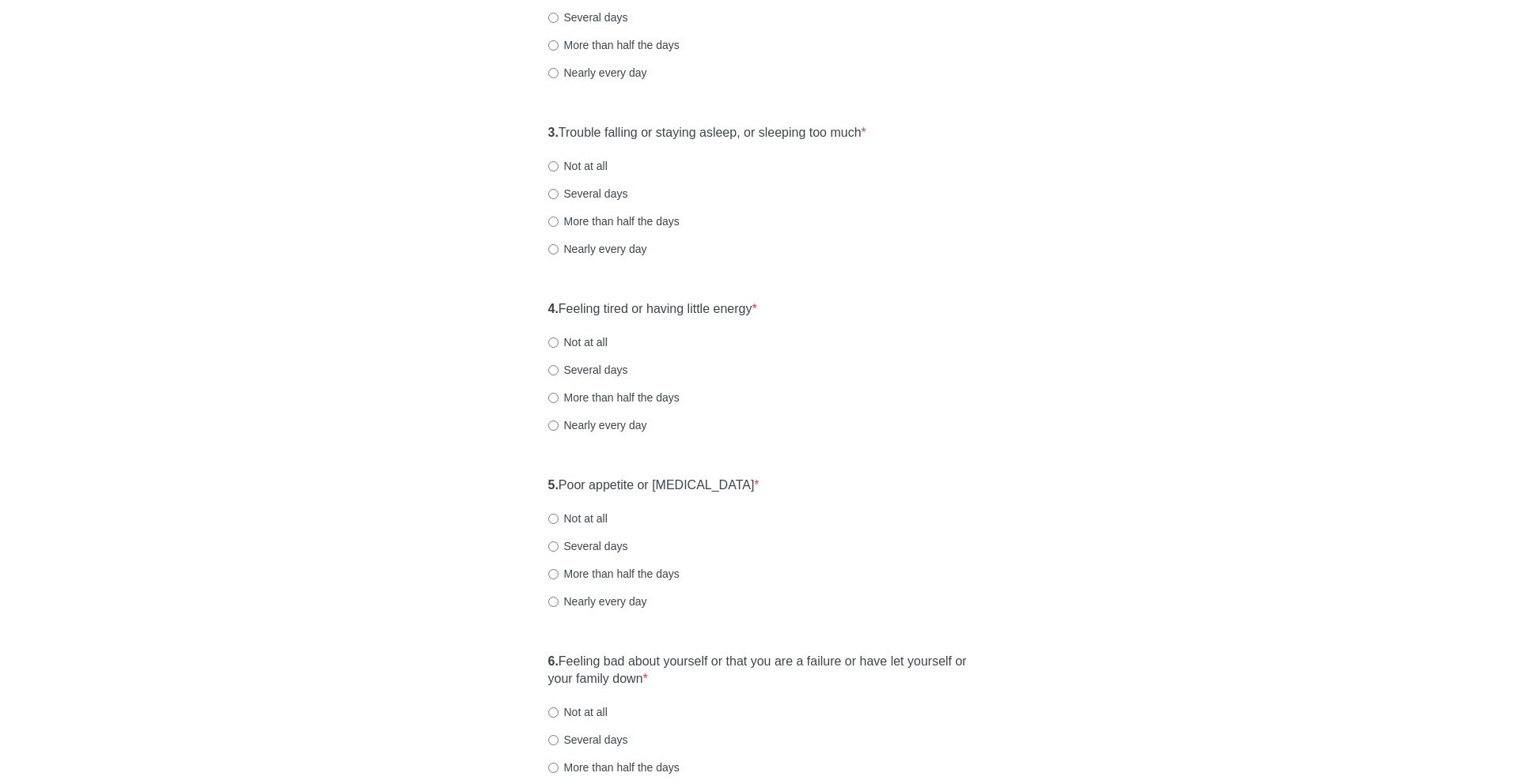
click at [600, 159] on label "Not at all" at bounding box center [577, 166] width 59 height 16
click at [558, 161] on input "Not at all" at bounding box center [553, 167] width 11 height 11
radio input "true"
drag, startPoint x: 587, startPoint y: 310, endPoint x: 847, endPoint y: 314, distance: 260.0
click at [847, 314] on div "4. Feeling tired or having little energy * Not at all Several days More than ha…" at bounding box center [760, 375] width 439 height 165
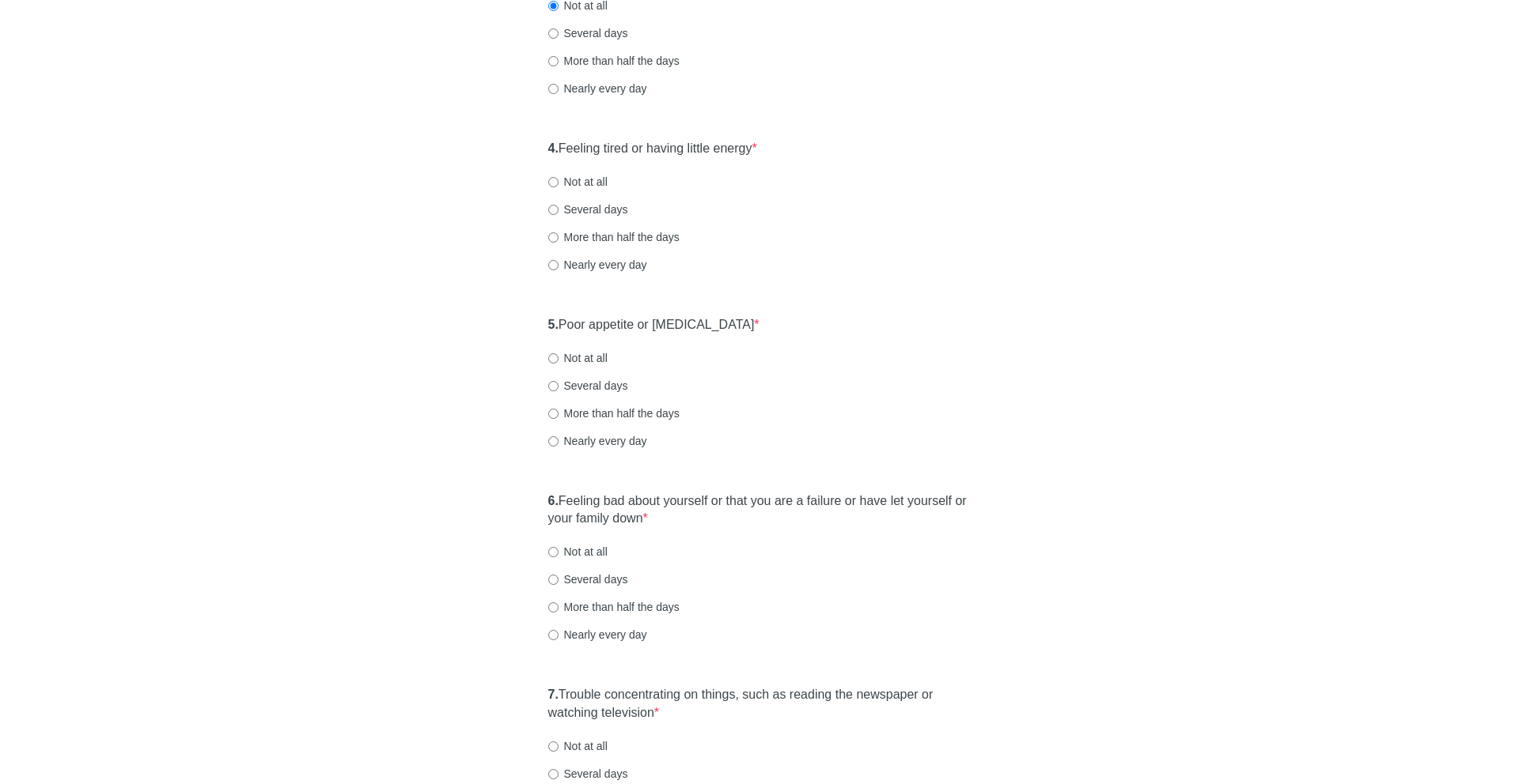
scroll to position [602, 0]
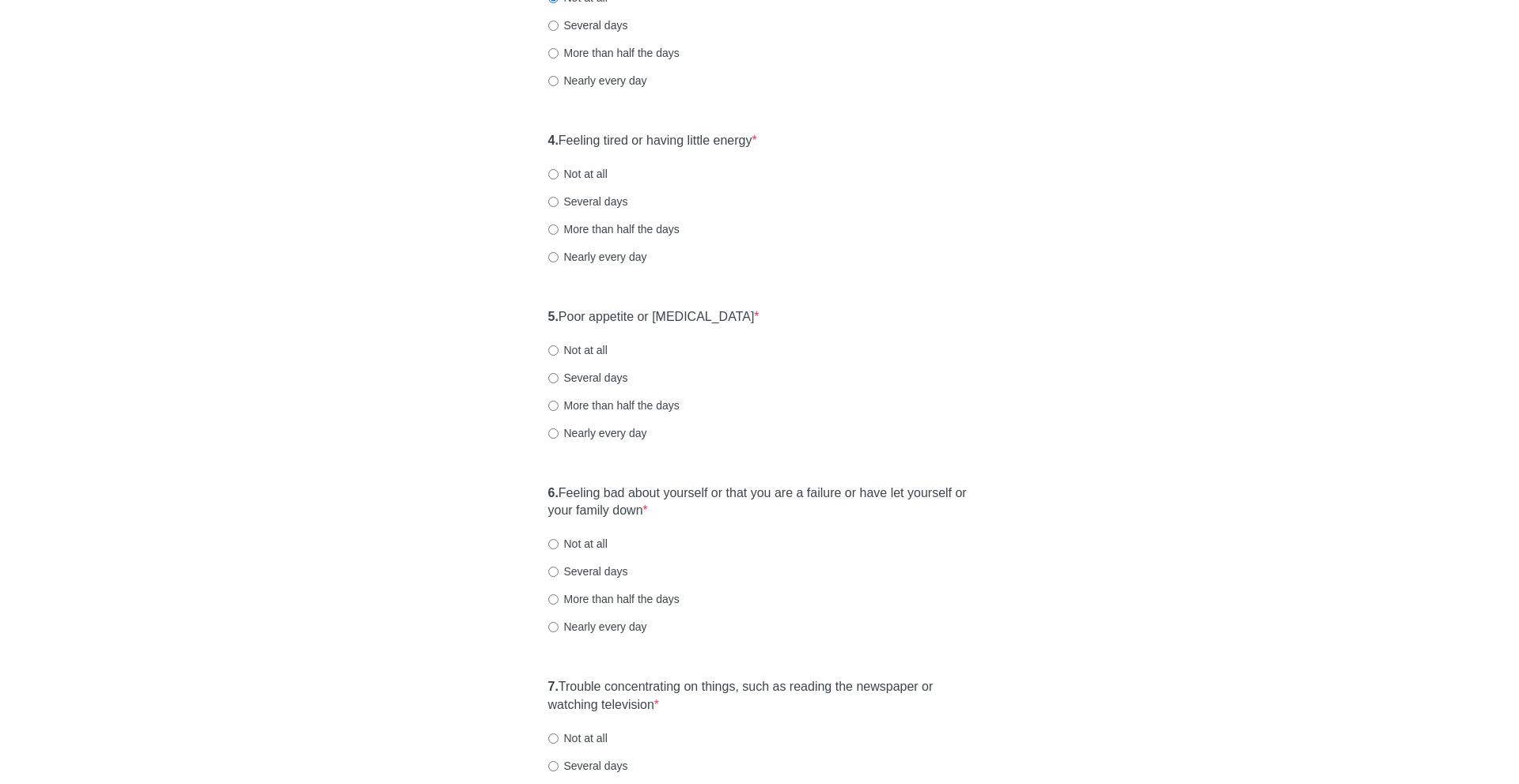
click at [599, 205] on label "Several days" at bounding box center [588, 202] width 80 height 16
click at [558, 205] on input "Several days" at bounding box center [553, 202] width 11 height 11
radio input "true"
drag, startPoint x: 599, startPoint y: 311, endPoint x: 728, endPoint y: 326, distance: 129.9
click at [728, 326] on label "5. Poor appetite or [MEDICAL_DATA] *" at bounding box center [653, 317] width 211 height 19
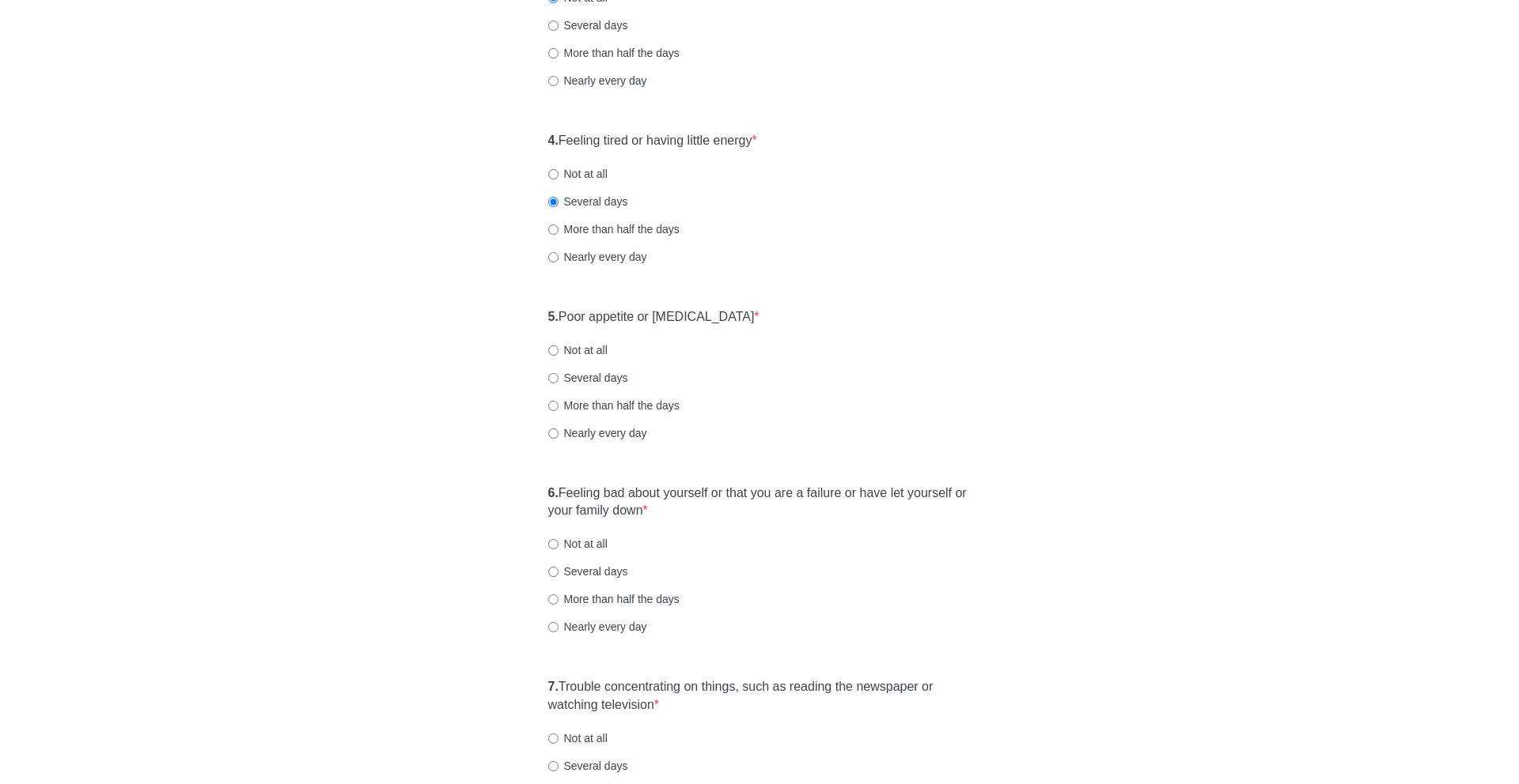
click at [601, 343] on label "Not at all" at bounding box center [577, 350] width 59 height 16
click at [558, 345] on input "Not at all" at bounding box center [553, 351] width 11 height 11
radio input "true"
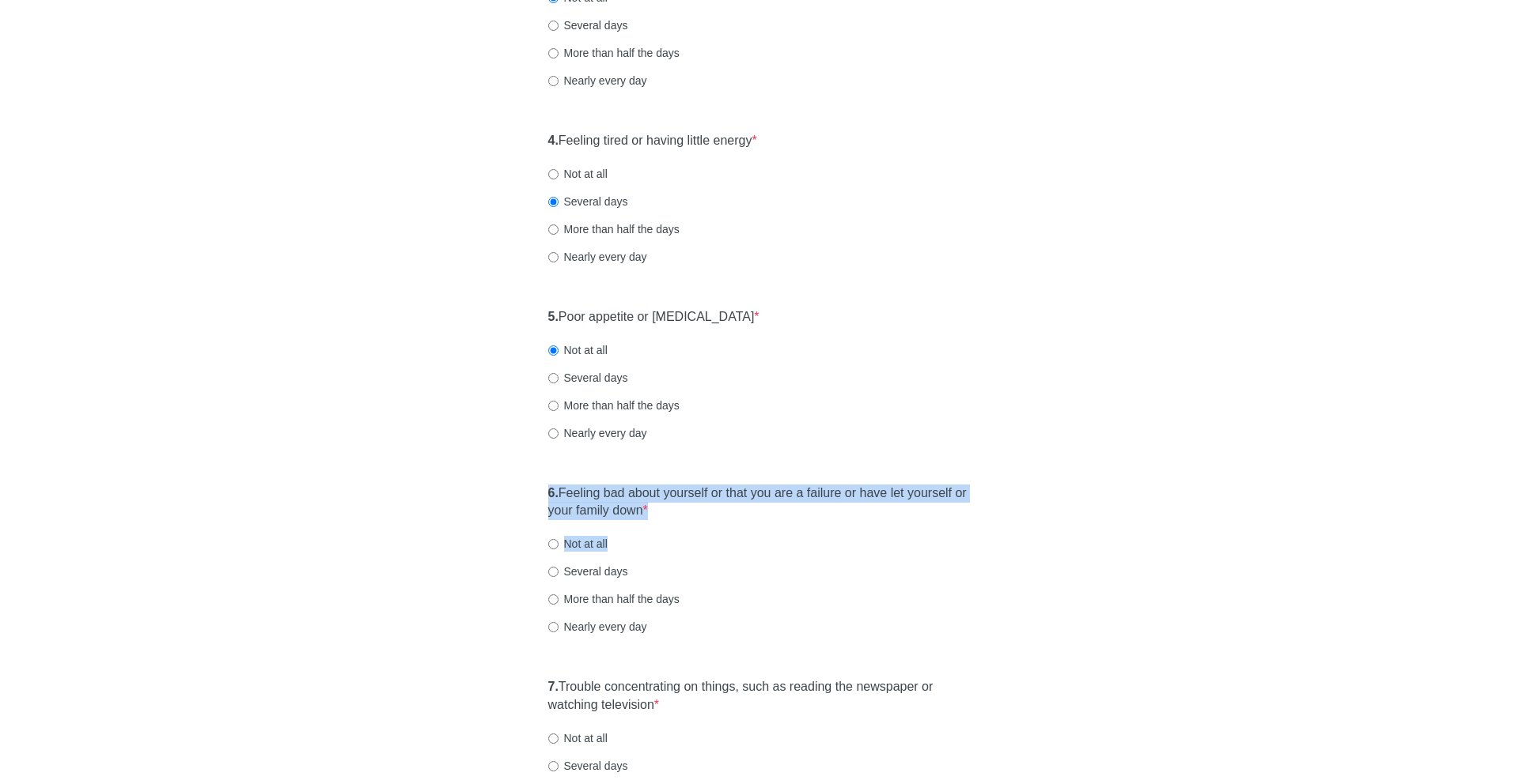
drag, startPoint x: 613, startPoint y: 483, endPoint x: 675, endPoint y: 539, distance: 83.5
click at [675, 539] on div "6. Feeling bad about yourself or that you are a failure or have let yourself or…" at bounding box center [760, 568] width 439 height 182
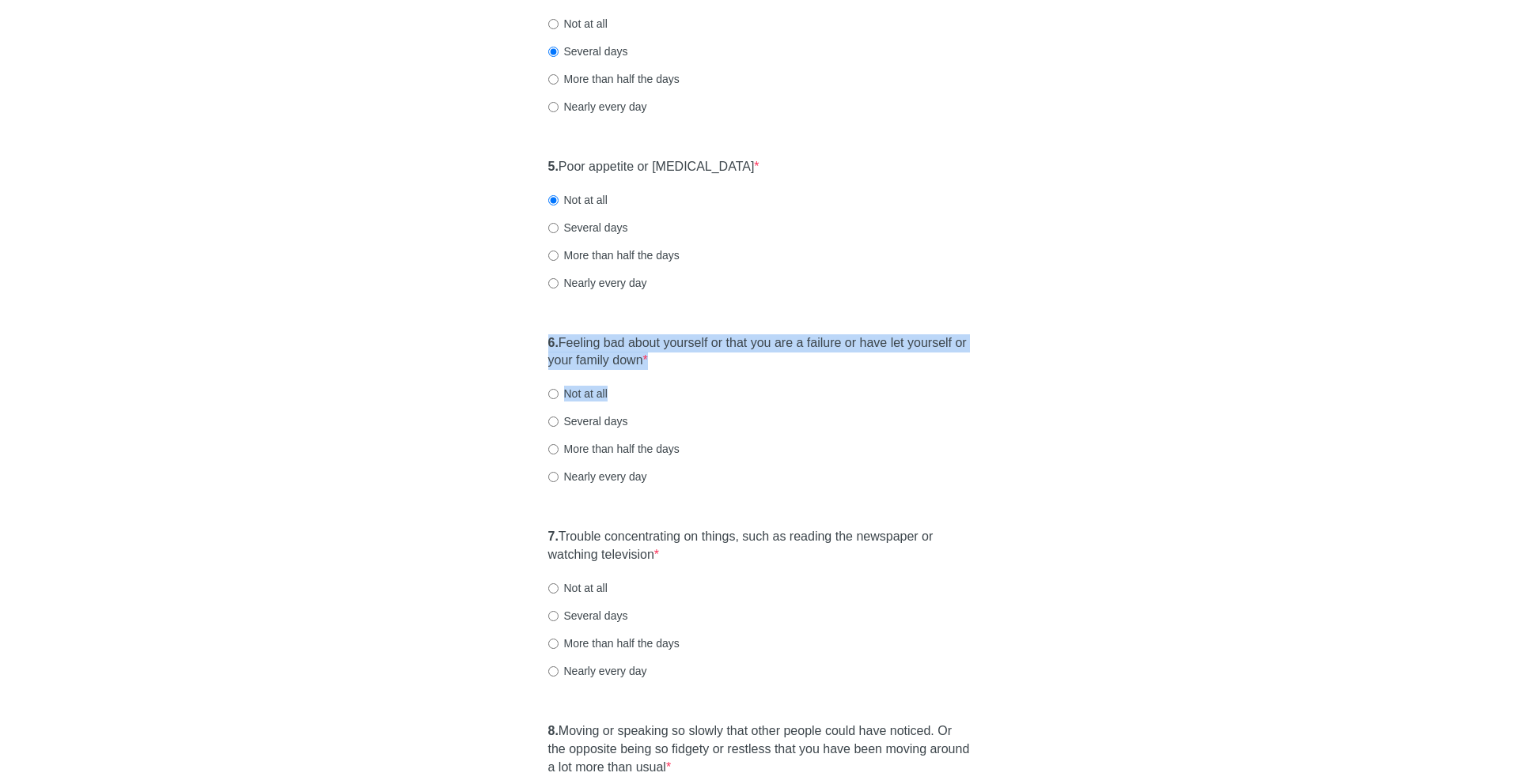
scroll to position [754, 0]
click at [584, 470] on label "Nearly every day" at bounding box center [597, 475] width 99 height 16
click at [558, 470] on input "Nearly every day" at bounding box center [553, 476] width 11 height 11
radio input "true"
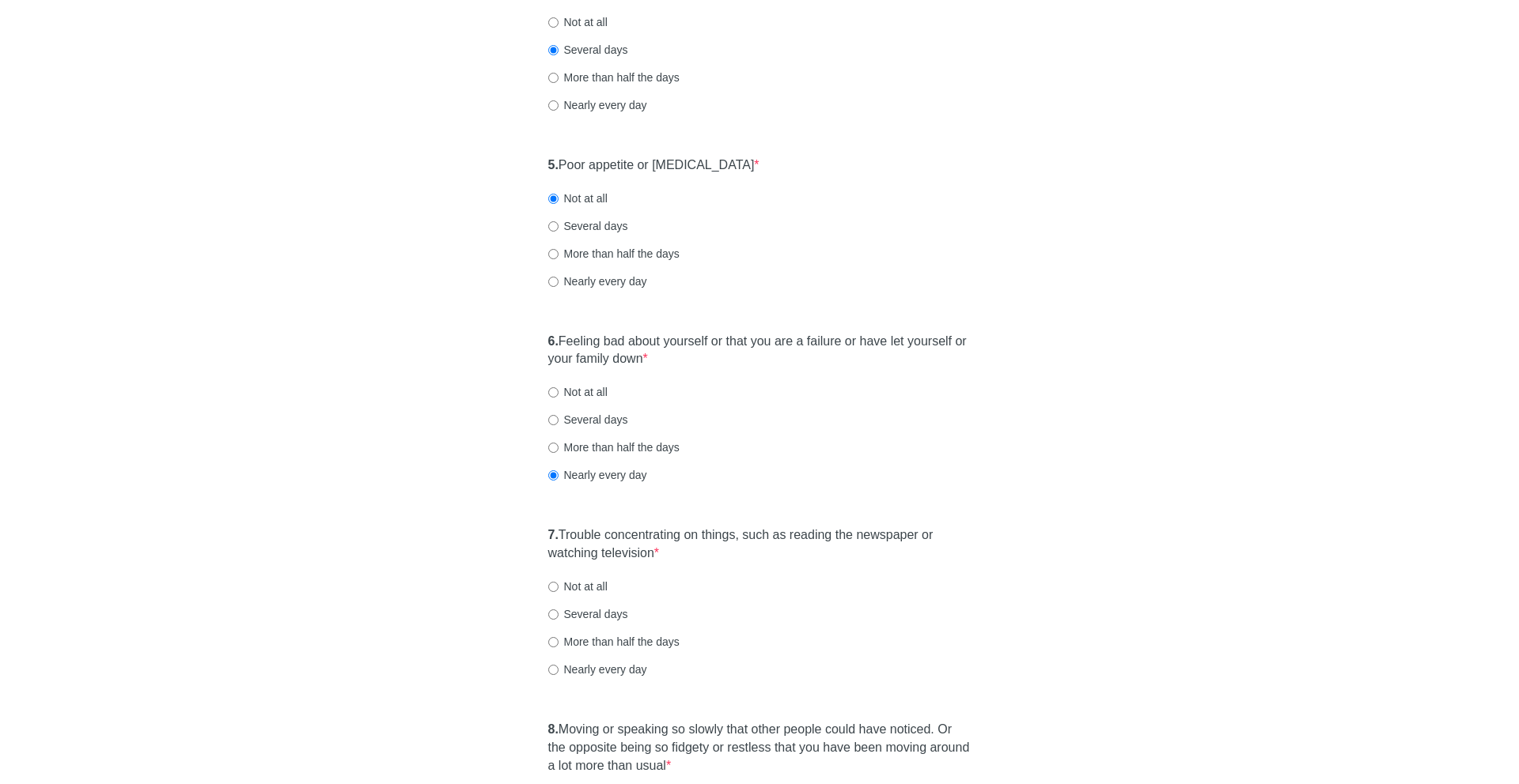
drag, startPoint x: 614, startPoint y: 526, endPoint x: 666, endPoint y: 567, distance: 66.2
click at [666, 567] on div "7. Trouble concentrating on things, such as reading the newspaper or watching t…" at bounding box center [760, 609] width 439 height 182
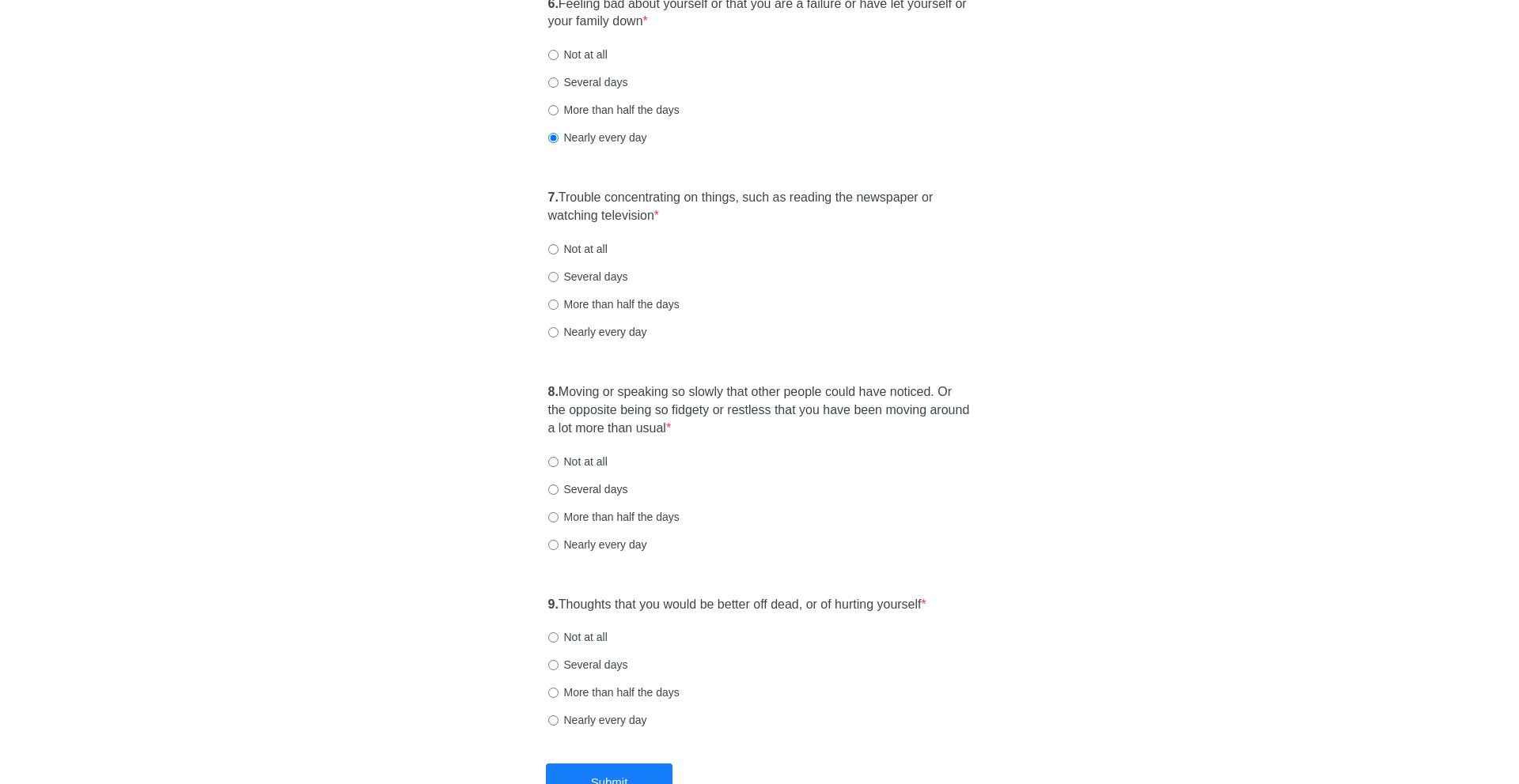
scroll to position [1096, 0]
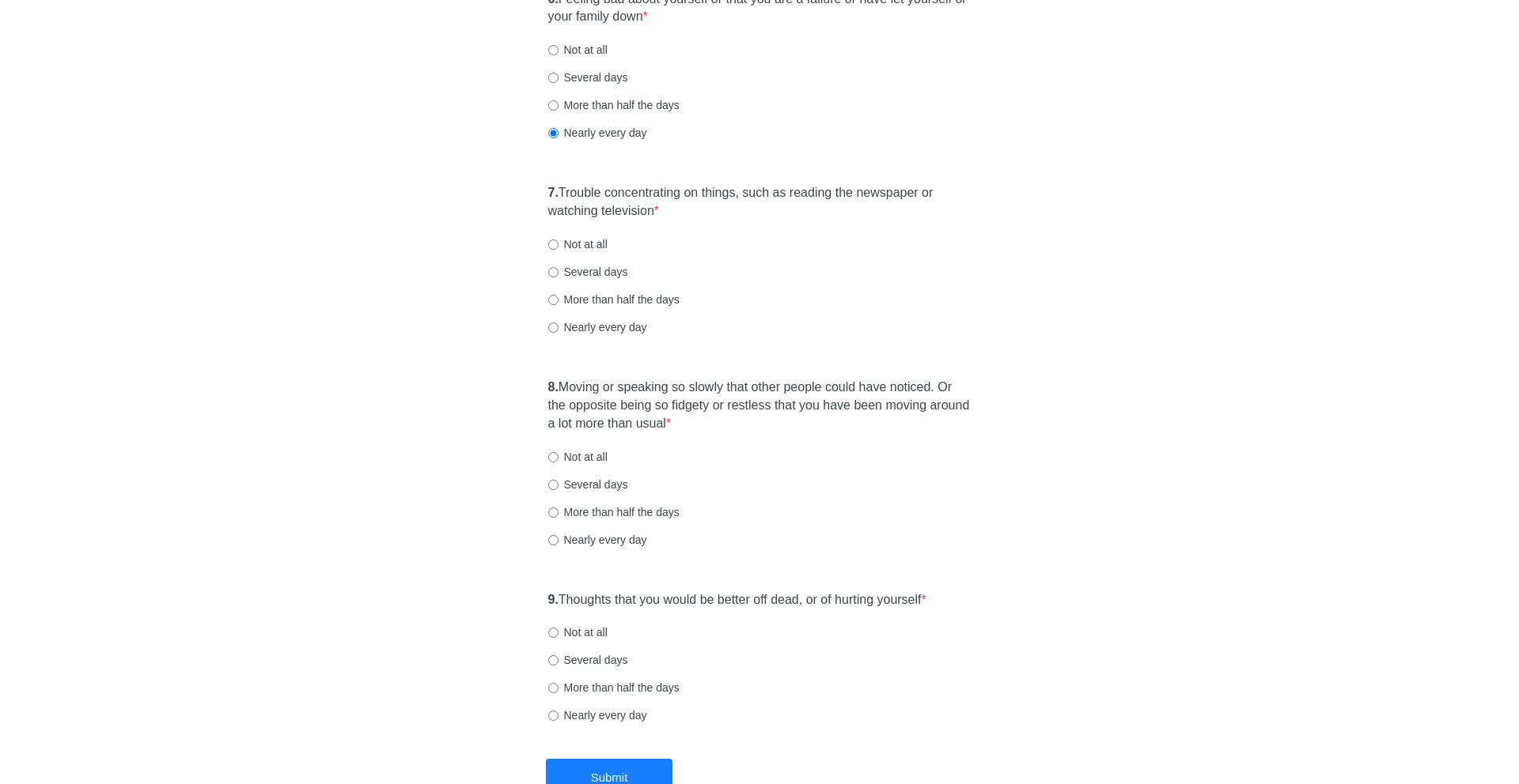
click at [573, 249] on label "Not at all" at bounding box center [577, 245] width 59 height 16
click at [558, 249] on input "Not at all" at bounding box center [553, 245] width 11 height 11
radio input "true"
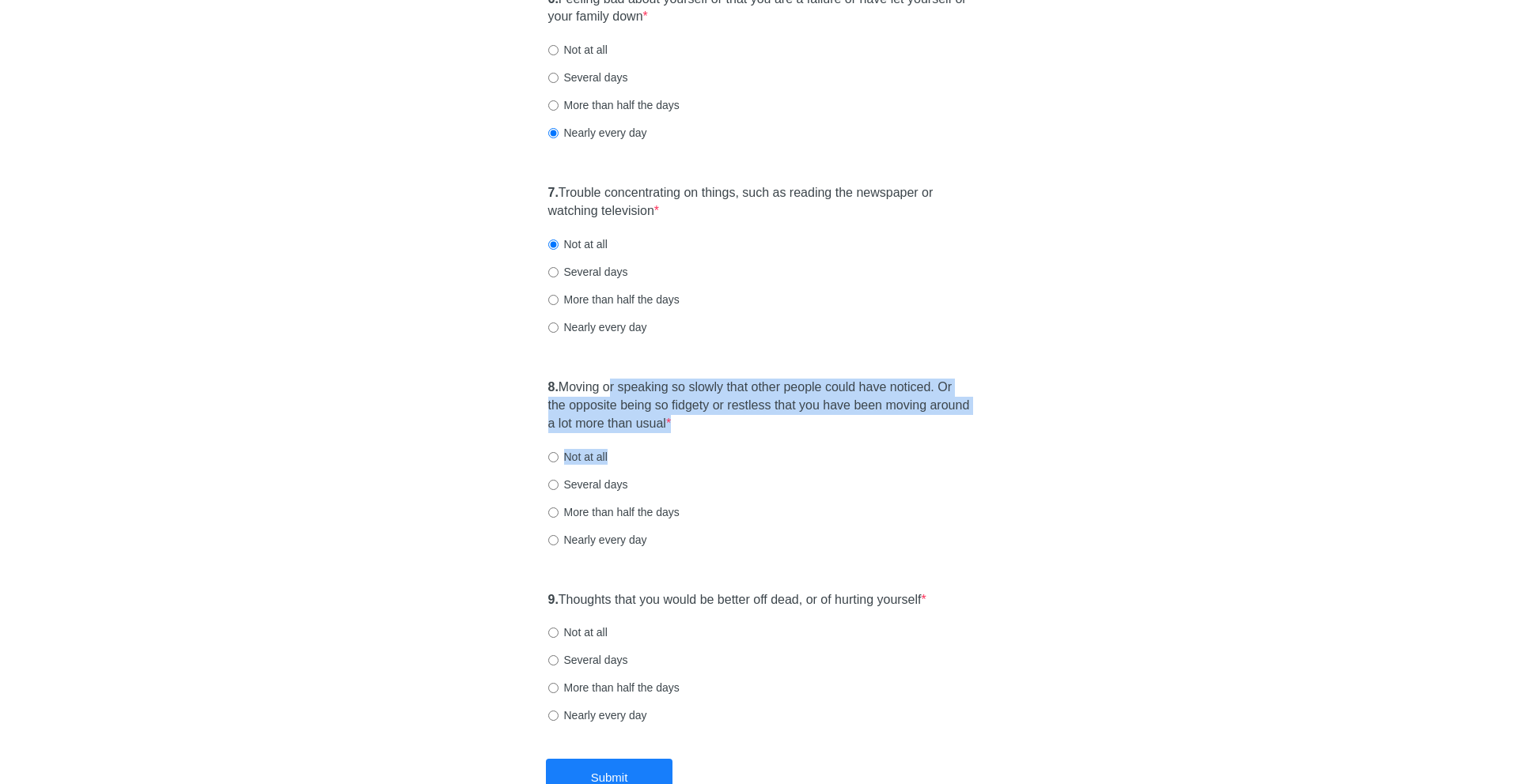
drag, startPoint x: 673, startPoint y: 393, endPoint x: 754, endPoint y: 459, distance: 104.5
click at [754, 459] on div "8. Moving or speaking so slowly that other people could have noticed. Or the op…" at bounding box center [760, 471] width 439 height 201
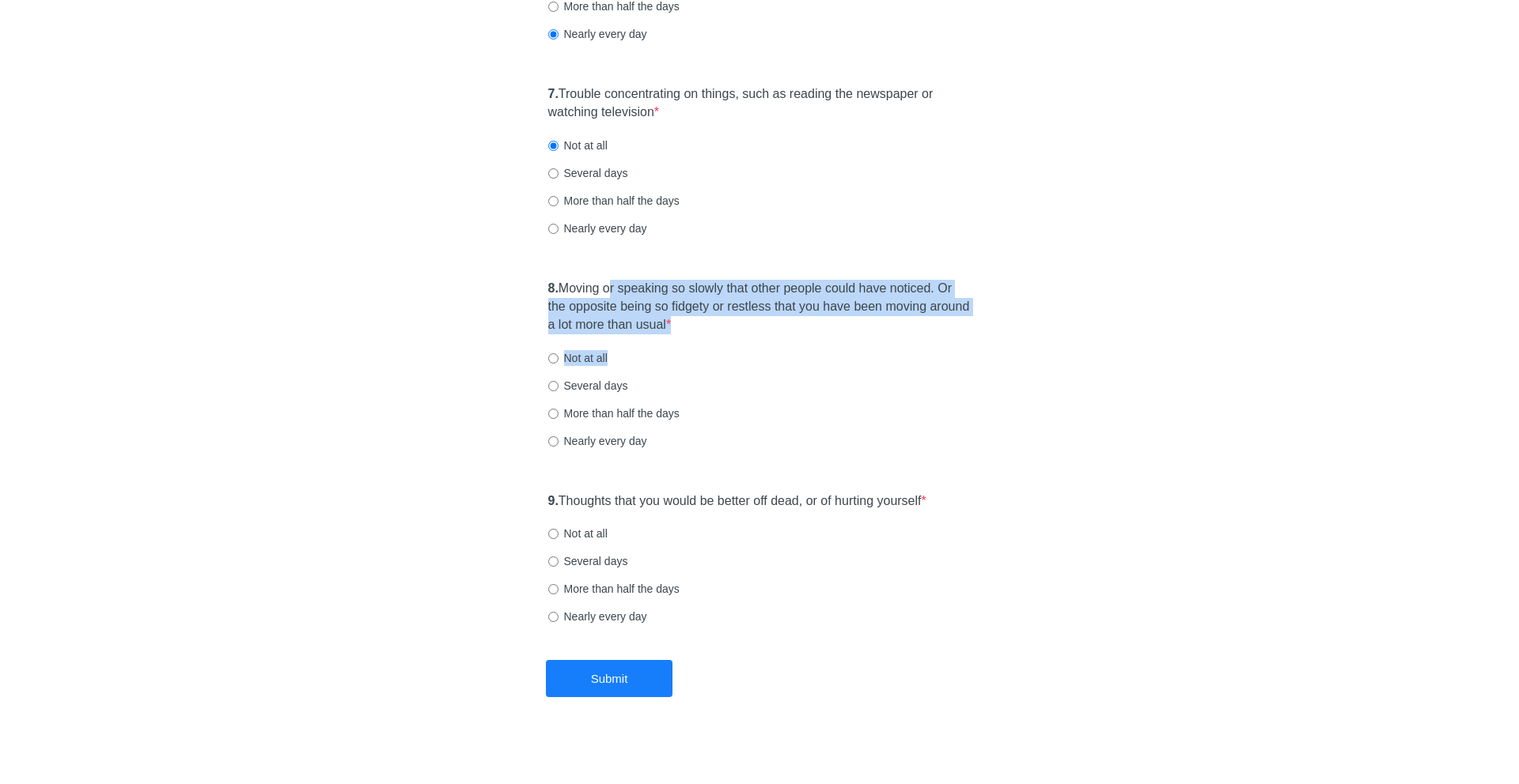
scroll to position [1203, 0]
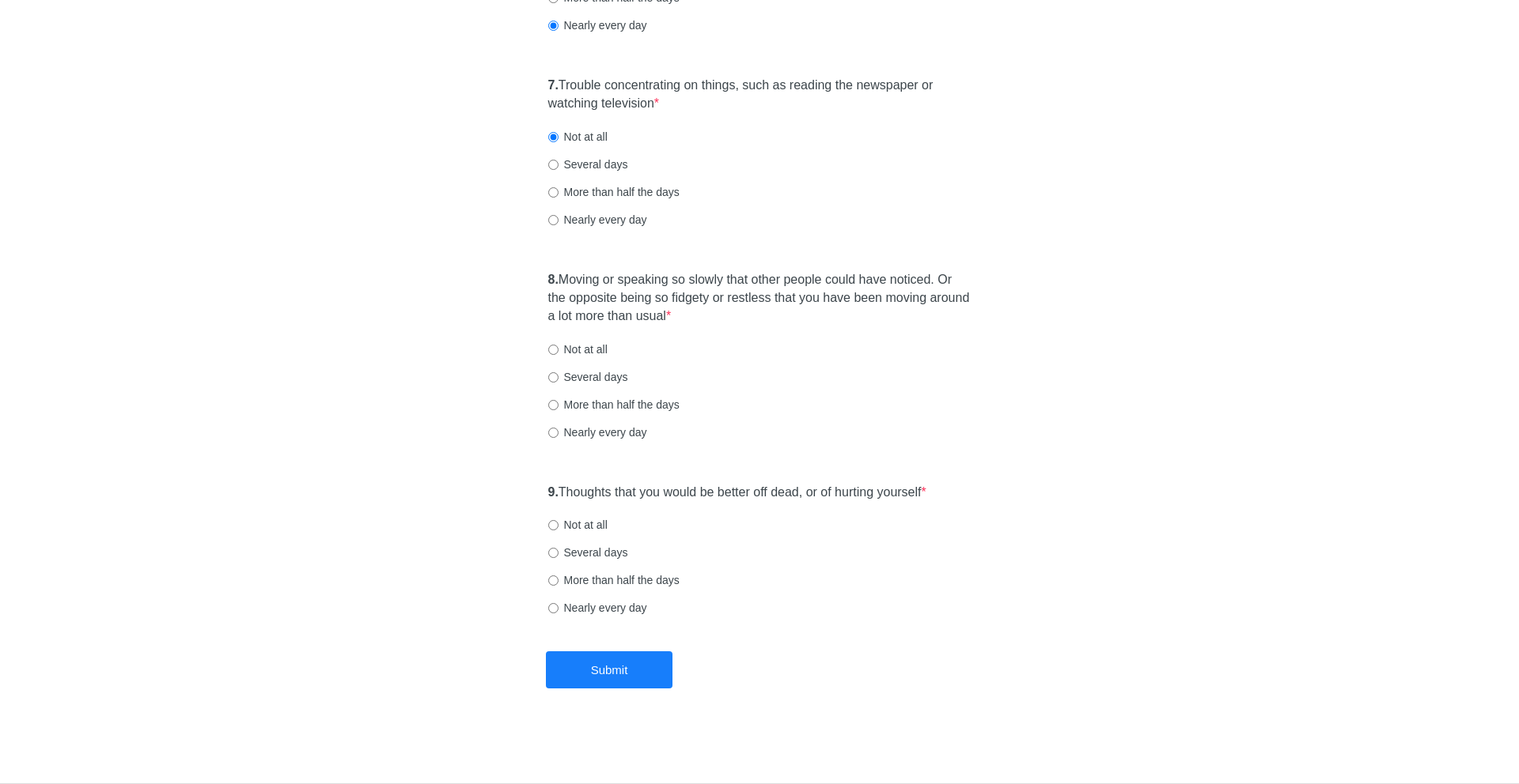
click at [590, 434] on label "Nearly every day" at bounding box center [597, 432] width 99 height 16
click at [558, 434] on input "Nearly every day" at bounding box center [553, 433] width 11 height 11
radio input "true"
drag, startPoint x: 613, startPoint y: 491, endPoint x: 799, endPoint y: 514, distance: 187.4
click at [799, 514] on div "9. Thoughts that you would be better off dead, or of hurting yourself * Not at …" at bounding box center [760, 558] width 439 height 165
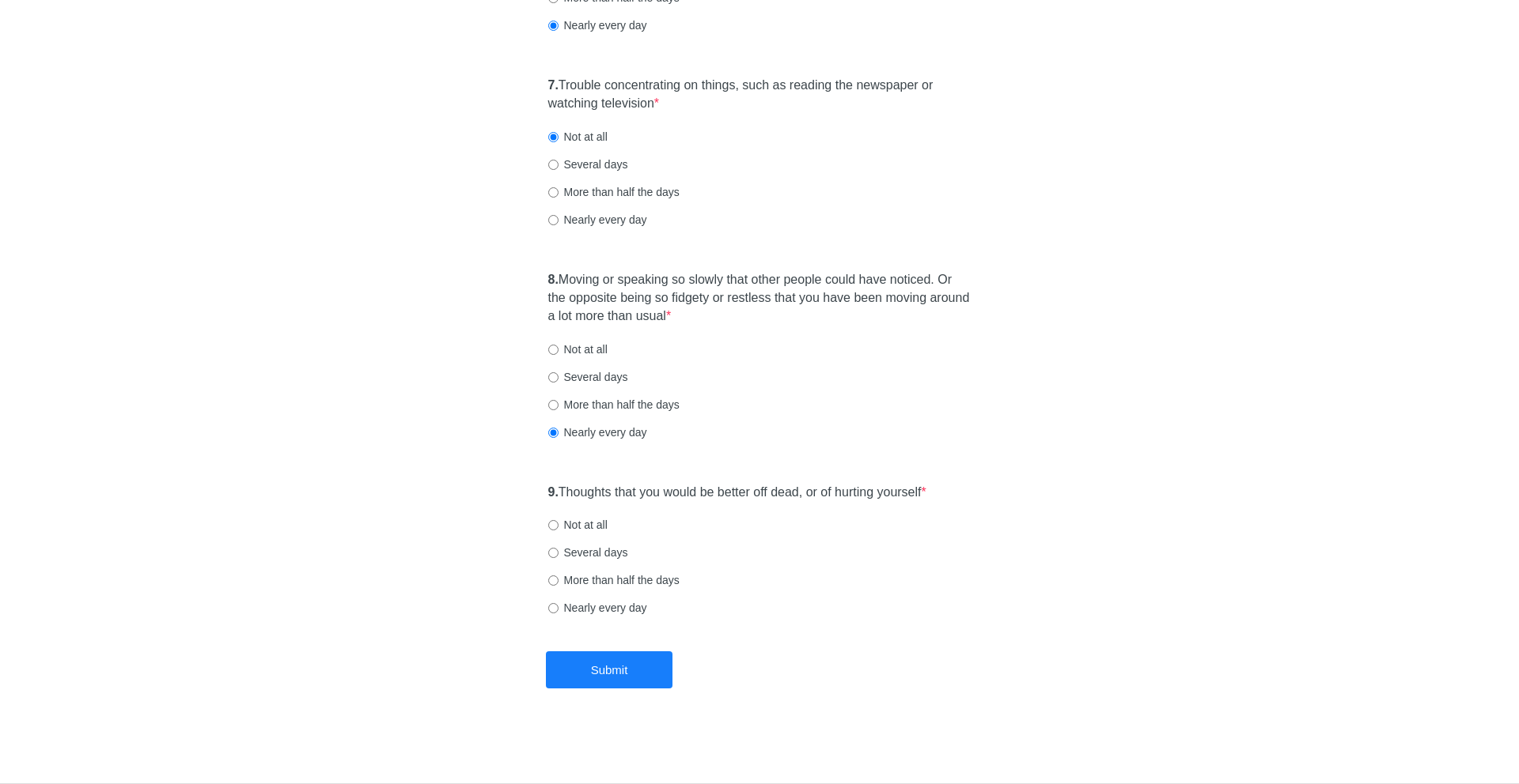
click at [604, 523] on label "Not at all" at bounding box center [577, 525] width 59 height 16
click at [558, 523] on input "Not at all" at bounding box center [553, 525] width 11 height 11
radio input "true"
click at [635, 672] on button "Submit" at bounding box center [609, 670] width 127 height 37
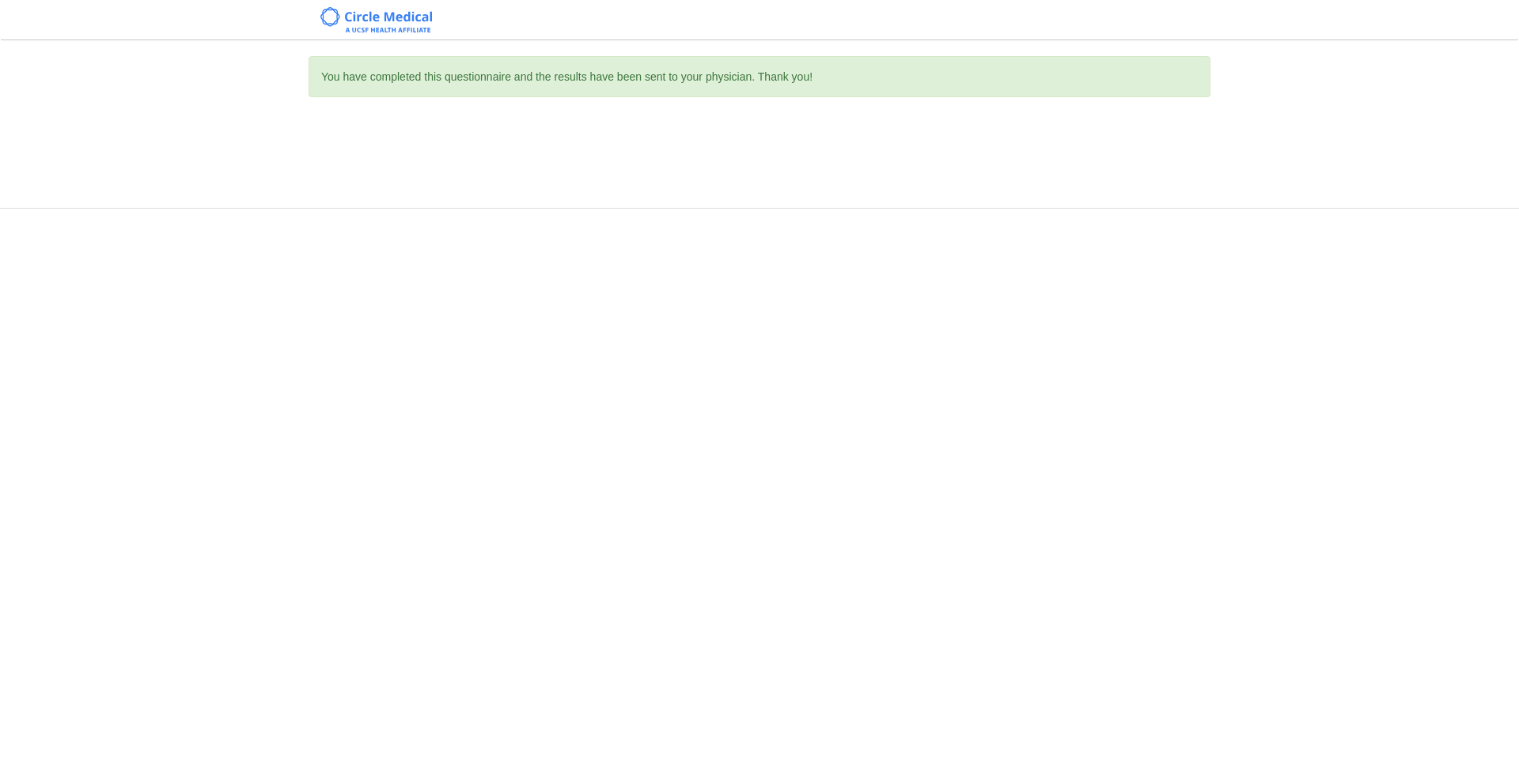
scroll to position [0, 0]
